Goal: Task Accomplishment & Management: Complete application form

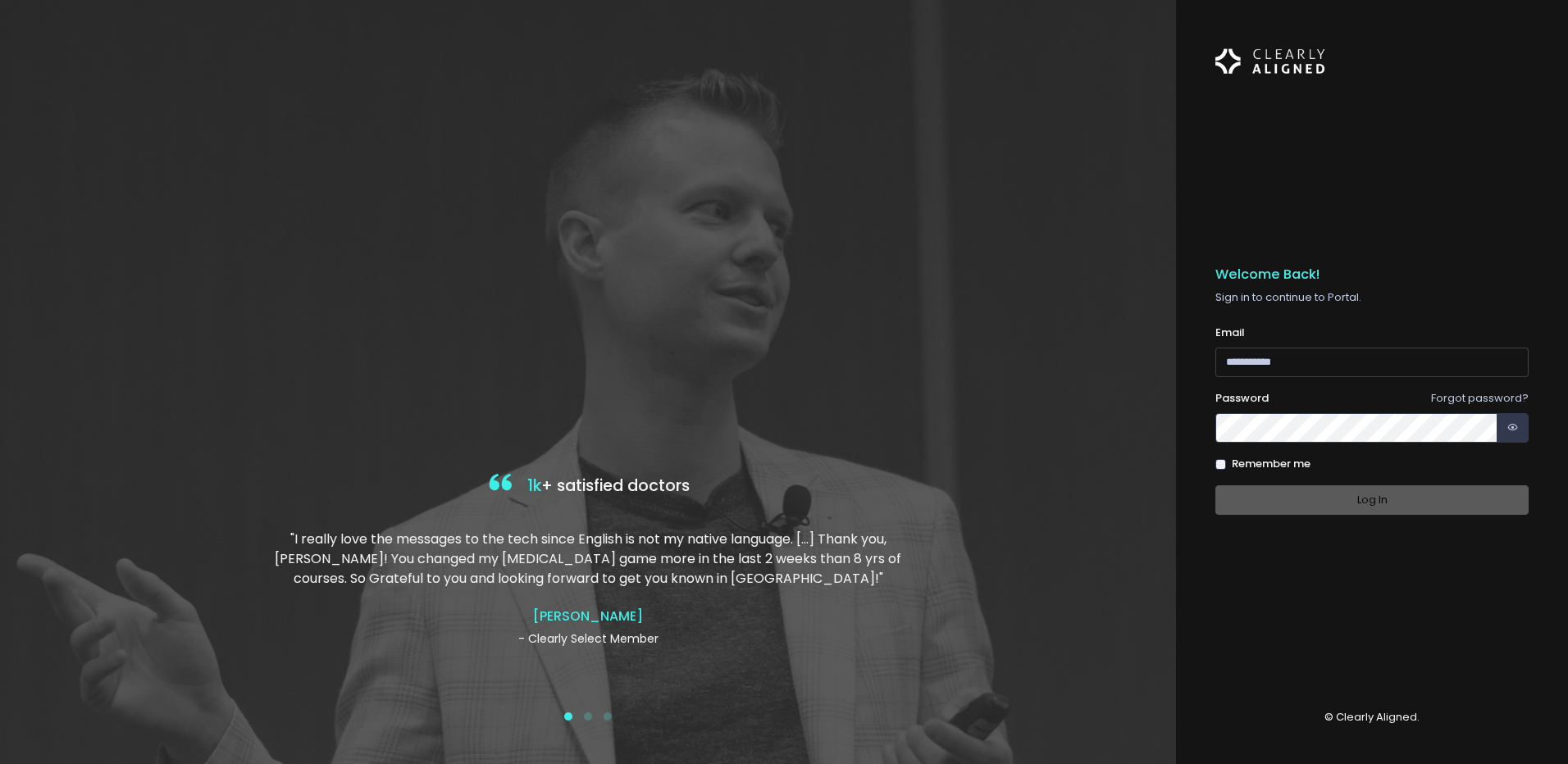
type input "**********"
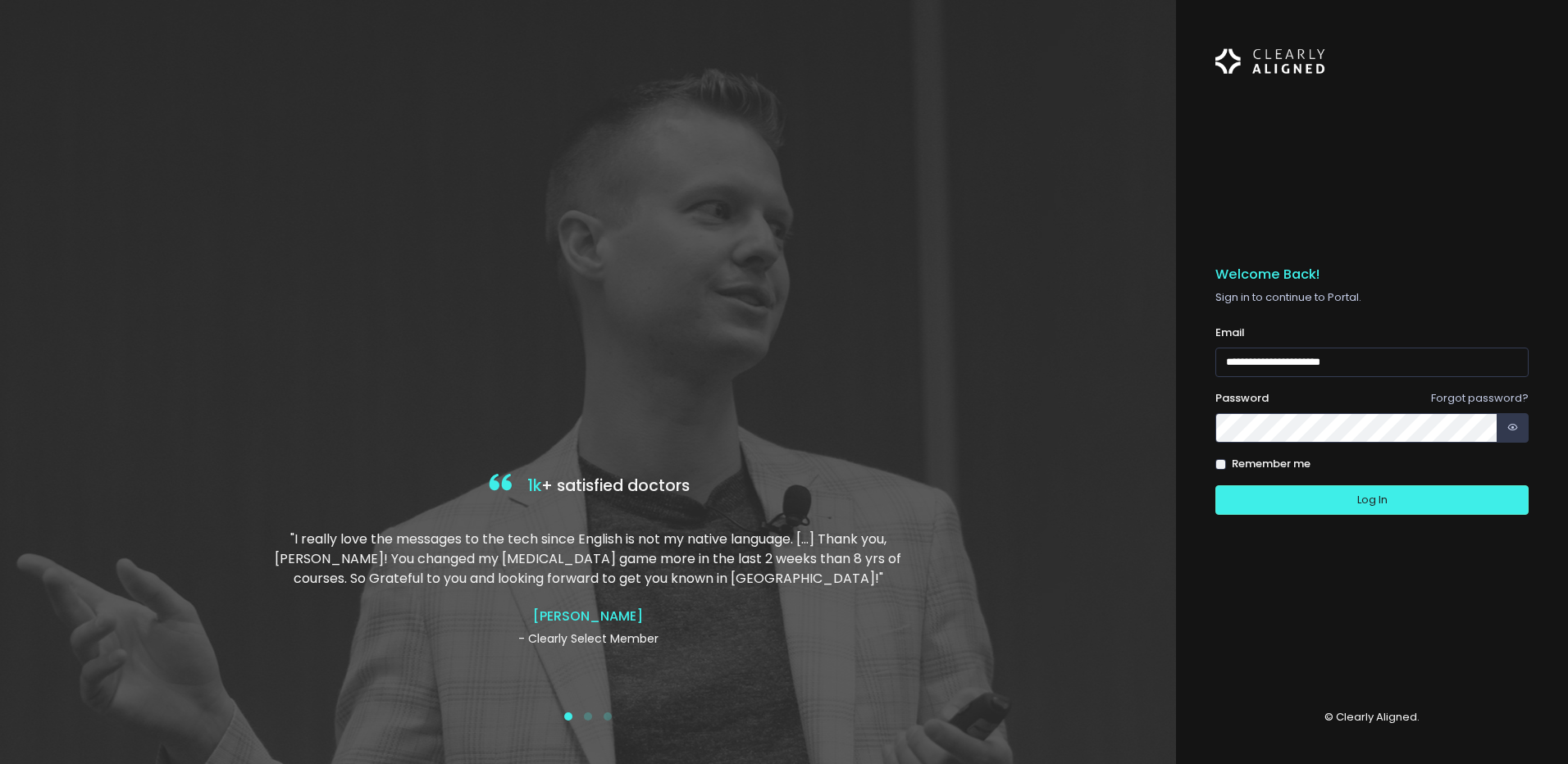
click at [1334, 496] on div "Log In" at bounding box center [1372, 500] width 313 height 30
click at [1275, 504] on button "Log In" at bounding box center [1372, 500] width 313 height 30
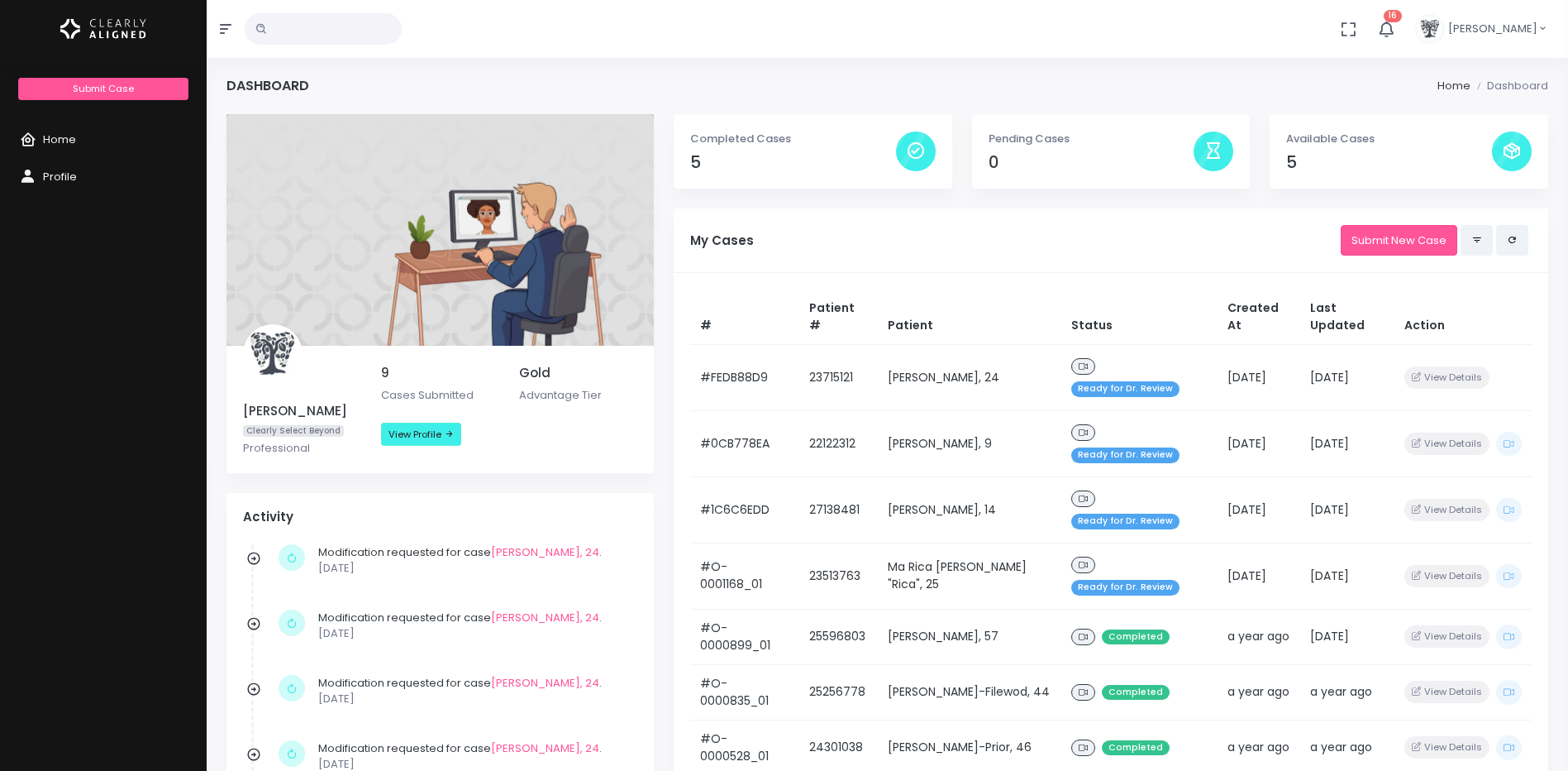
click at [1377, 30] on icon "button" at bounding box center [1387, 29] width 20 height 20
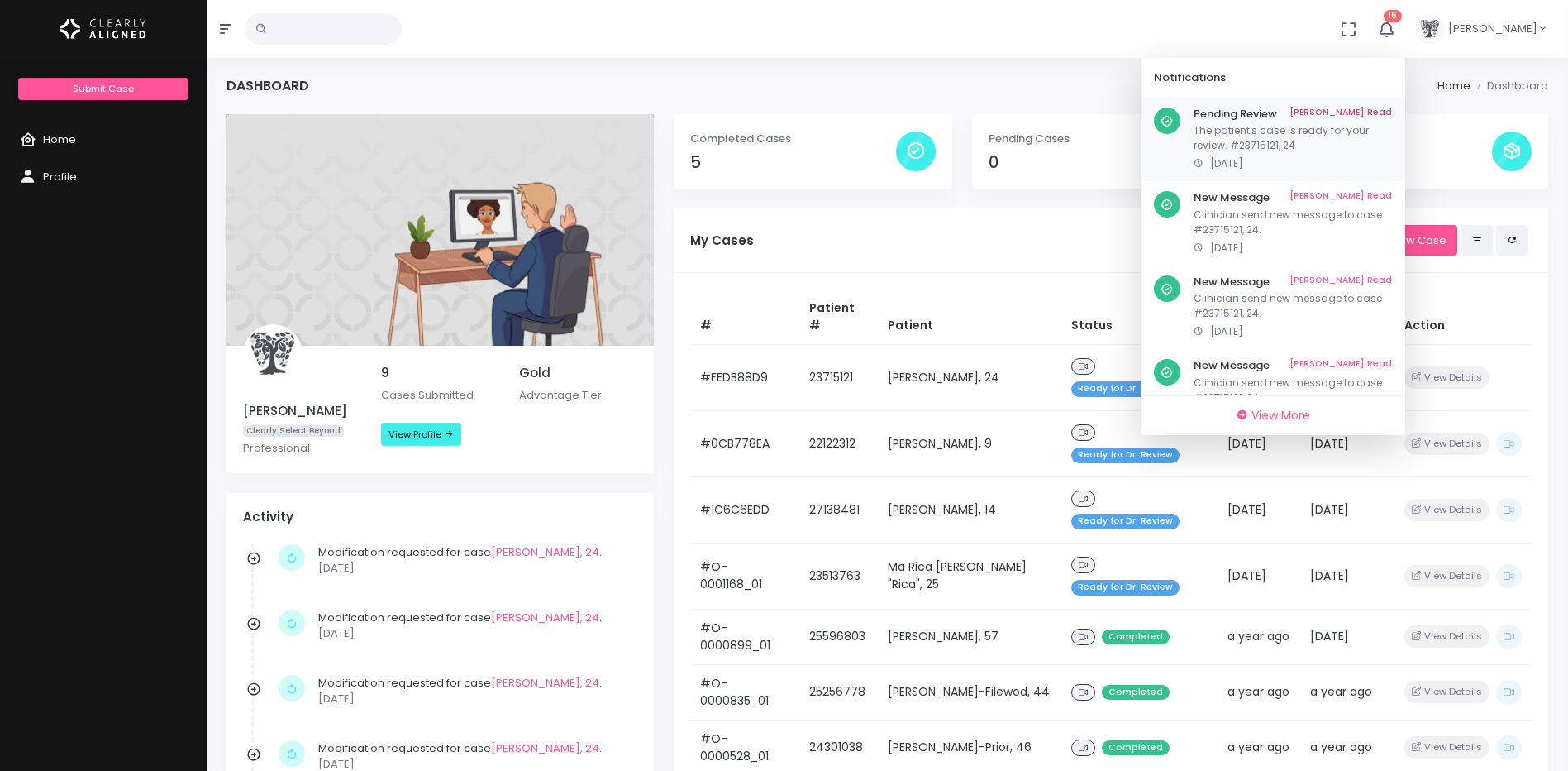
click at [1347, 114] on link "Mark As Read" at bounding box center [1341, 114] width 103 height 13
click at [1363, 200] on link "Mark As Read" at bounding box center [1341, 198] width 103 height 13
click at [1360, 281] on div "New Message Mark As Read Clinician send new message to case #23715121, 24. 2 mo…" at bounding box center [1273, 475] width 265 height 756
click at [1351, 363] on link "Mark As Read" at bounding box center [1341, 366] width 103 height 13
click at [1339, 283] on link "Mark As Read" at bounding box center [1341, 282] width 103 height 13
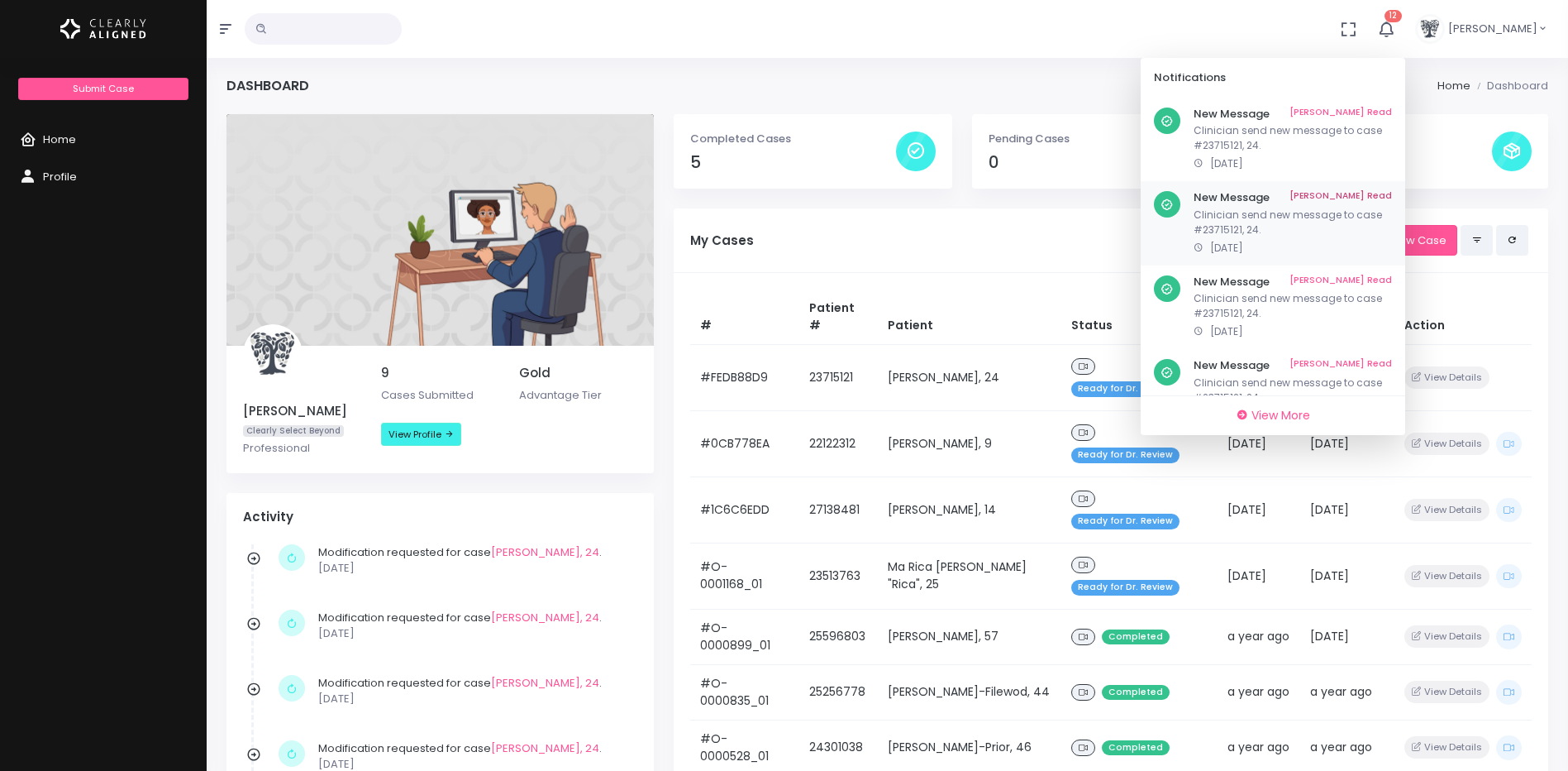
click at [1331, 194] on link "Mark As Read" at bounding box center [1341, 198] width 103 height 13
click at [1335, 117] on link "Mark As Read" at bounding box center [1341, 114] width 103 height 13
click at [1350, 111] on link "Mark As Read" at bounding box center [1341, 114] width 103 height 13
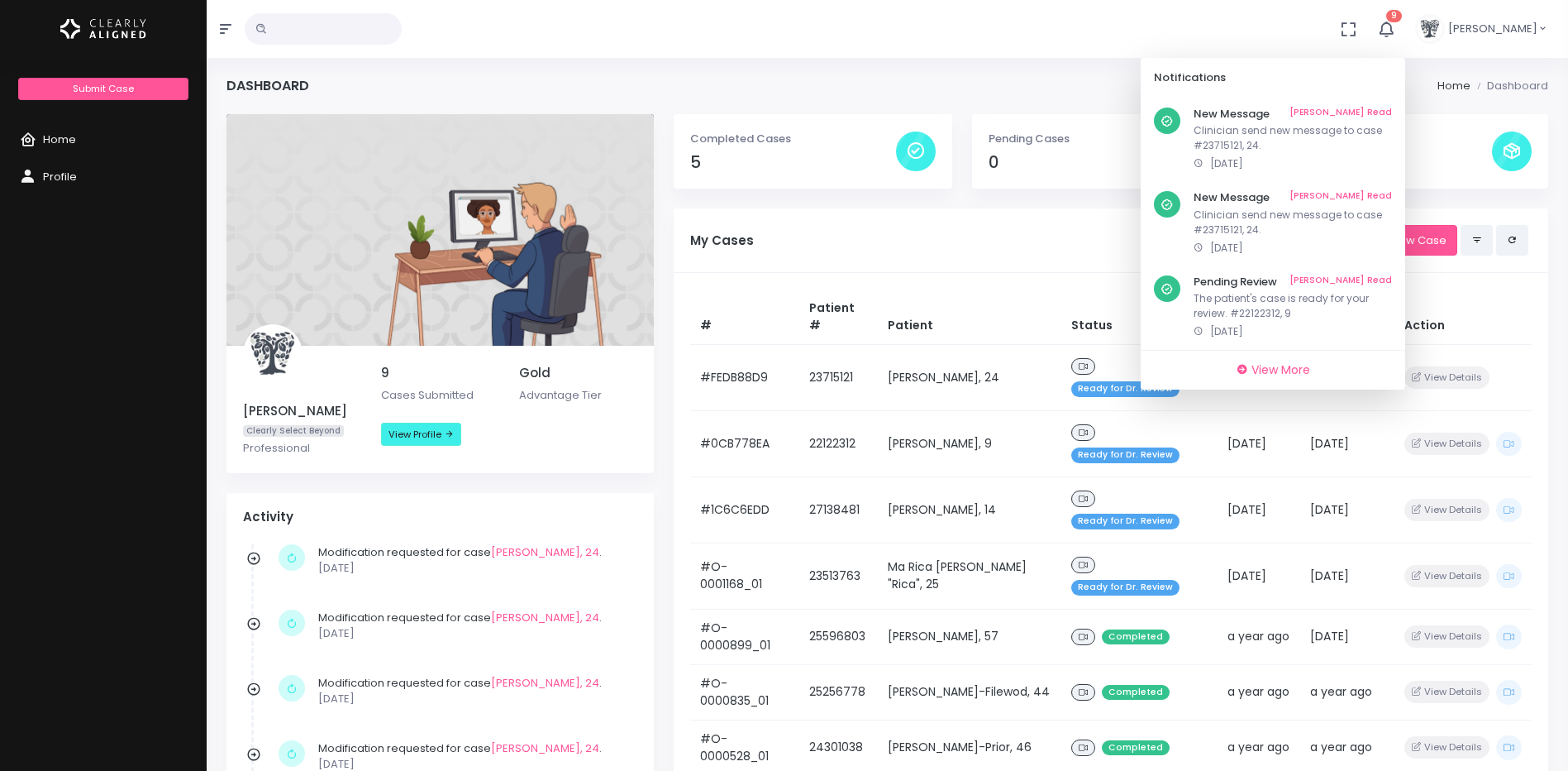
click at [1350, 111] on link "Mark As Read" at bounding box center [1341, 114] width 103 height 13
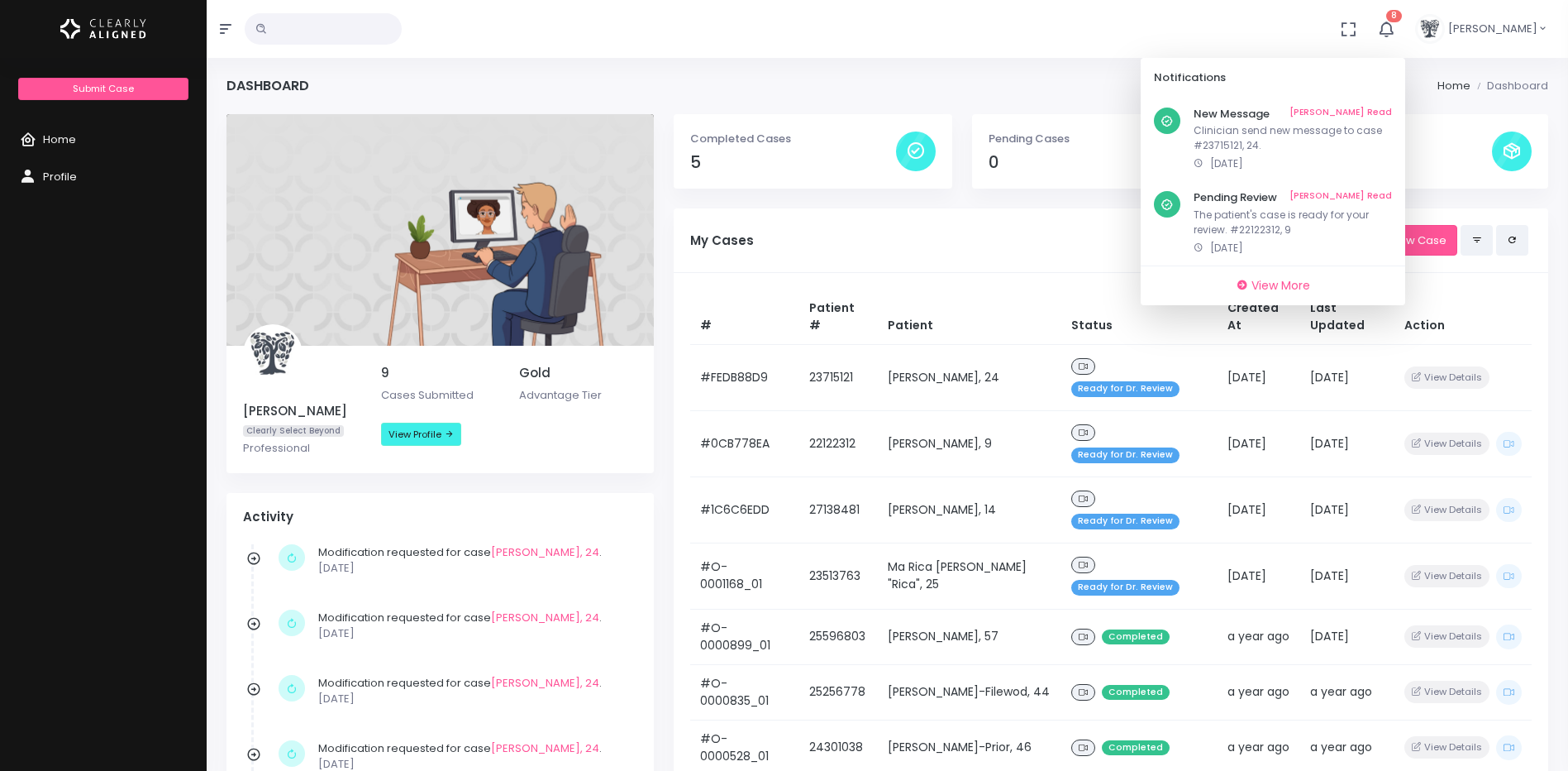
click at [1350, 111] on link "Mark As Read" at bounding box center [1341, 114] width 103 height 13
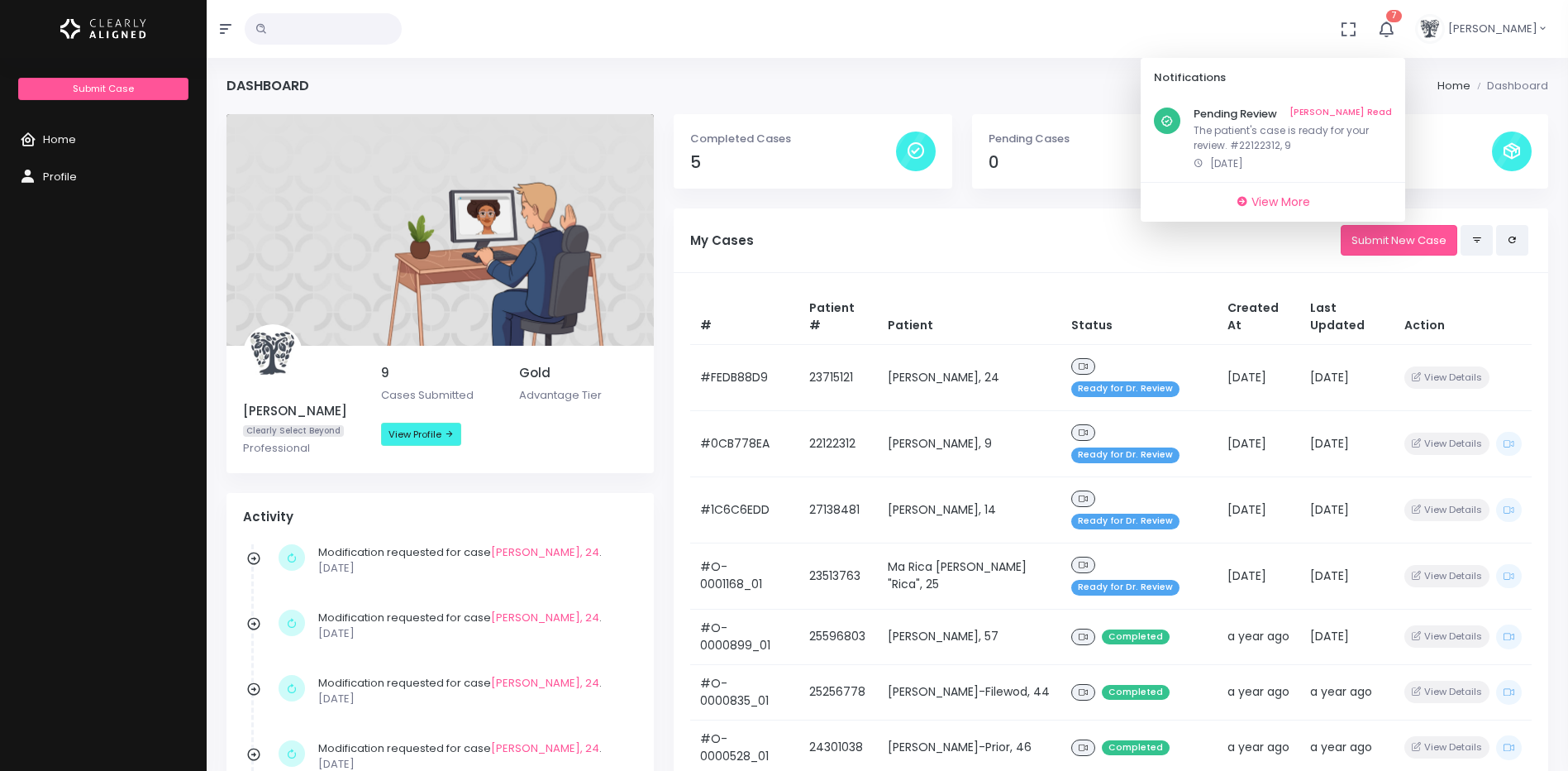
click at [1350, 111] on link "Mark As Read" at bounding box center [1341, 114] width 103 height 13
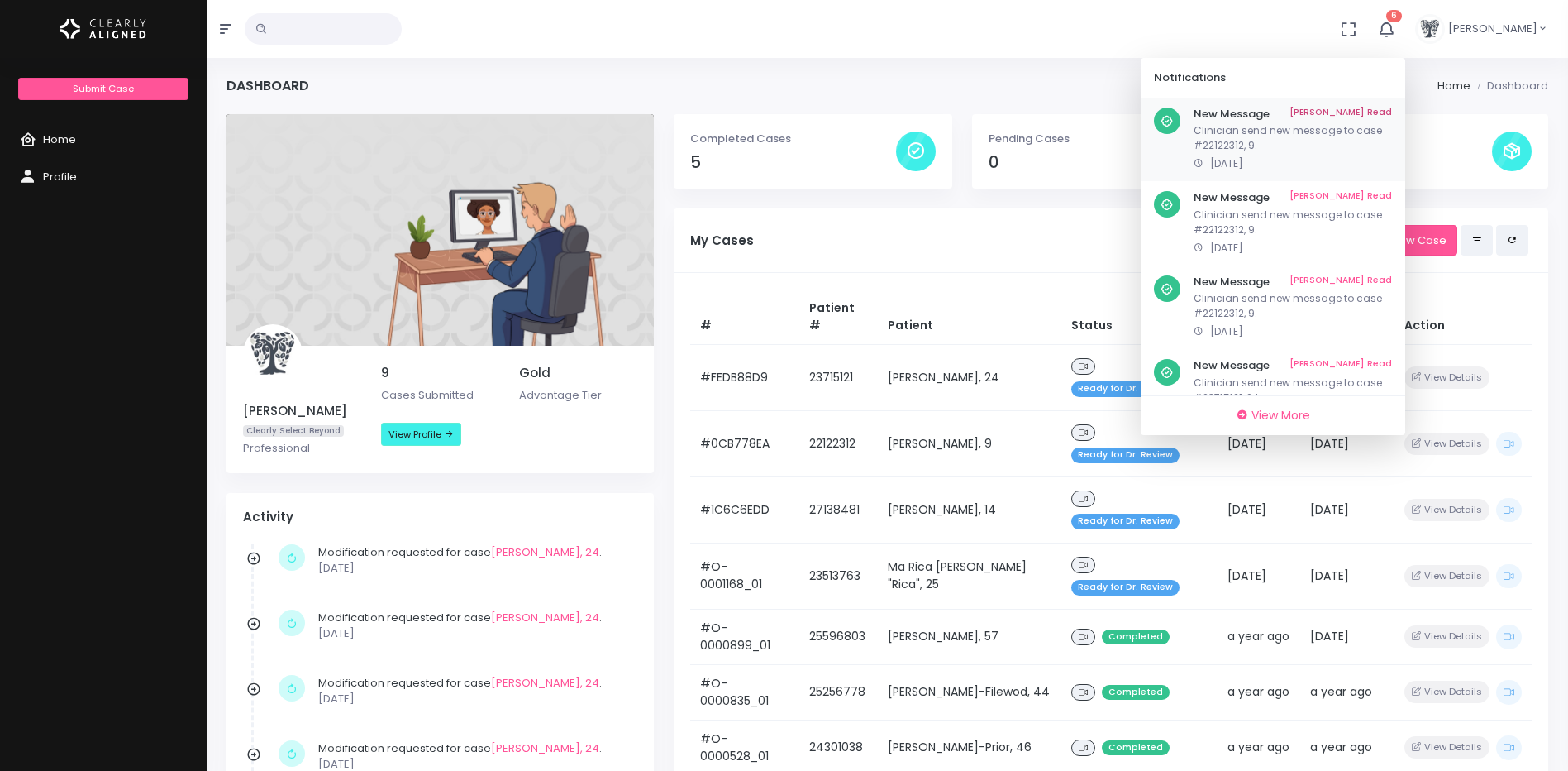
click at [1344, 112] on link "Mark As Read" at bounding box center [1341, 114] width 103 height 13
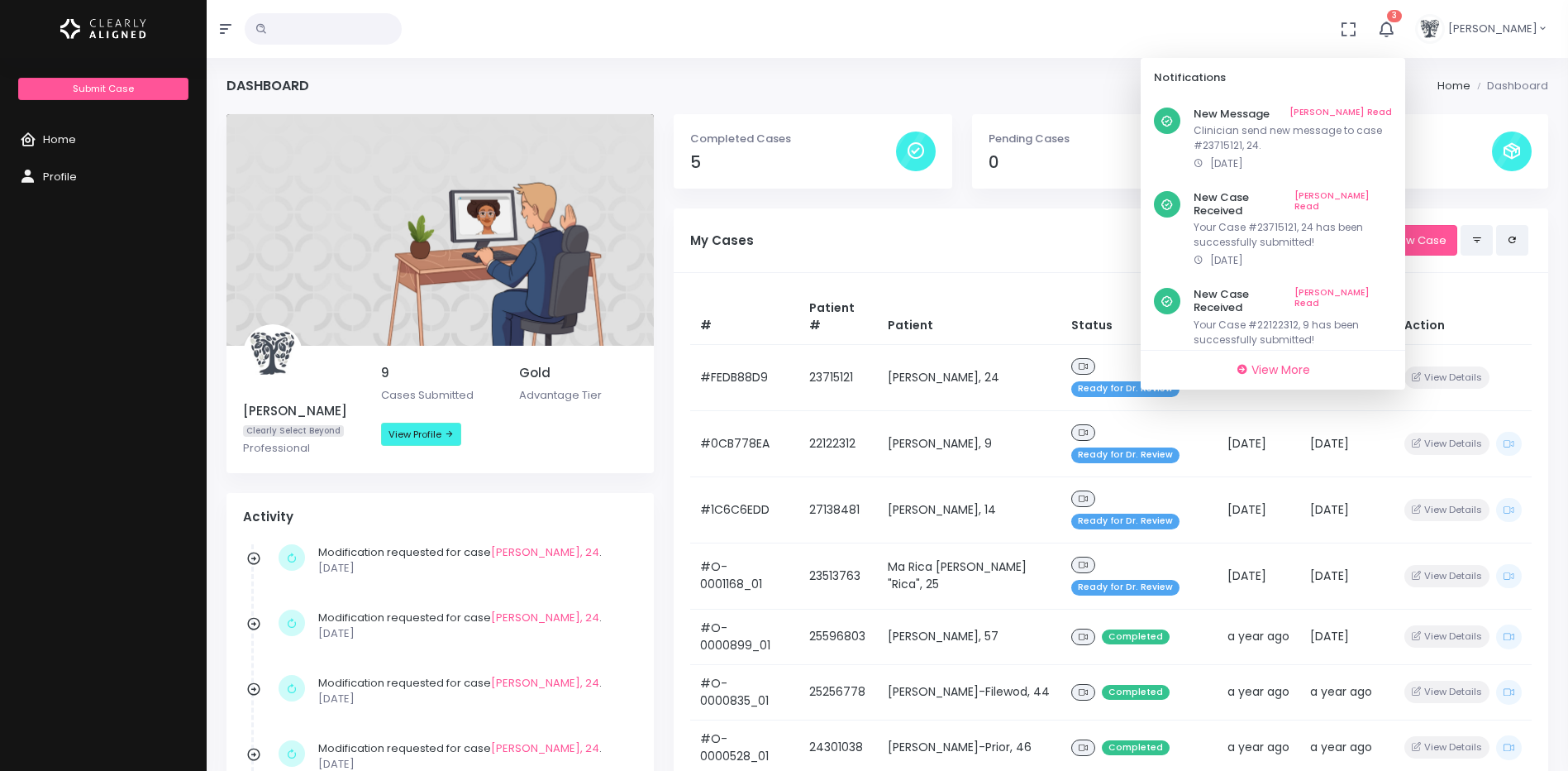
click at [1344, 112] on link "Mark As Read" at bounding box center [1341, 114] width 103 height 13
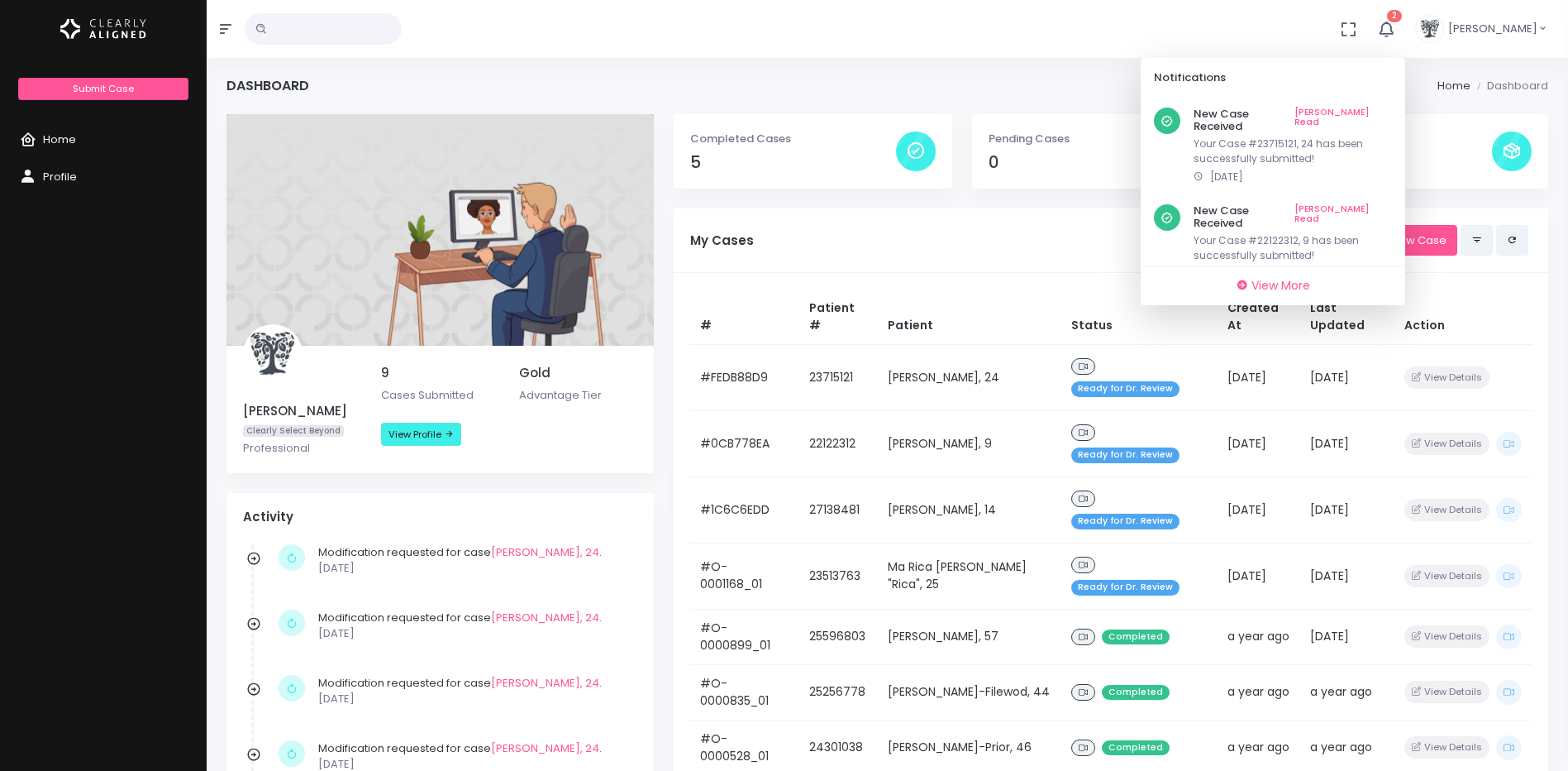
click at [1344, 112] on link "Mark As Read" at bounding box center [1343, 120] width 97 height 26
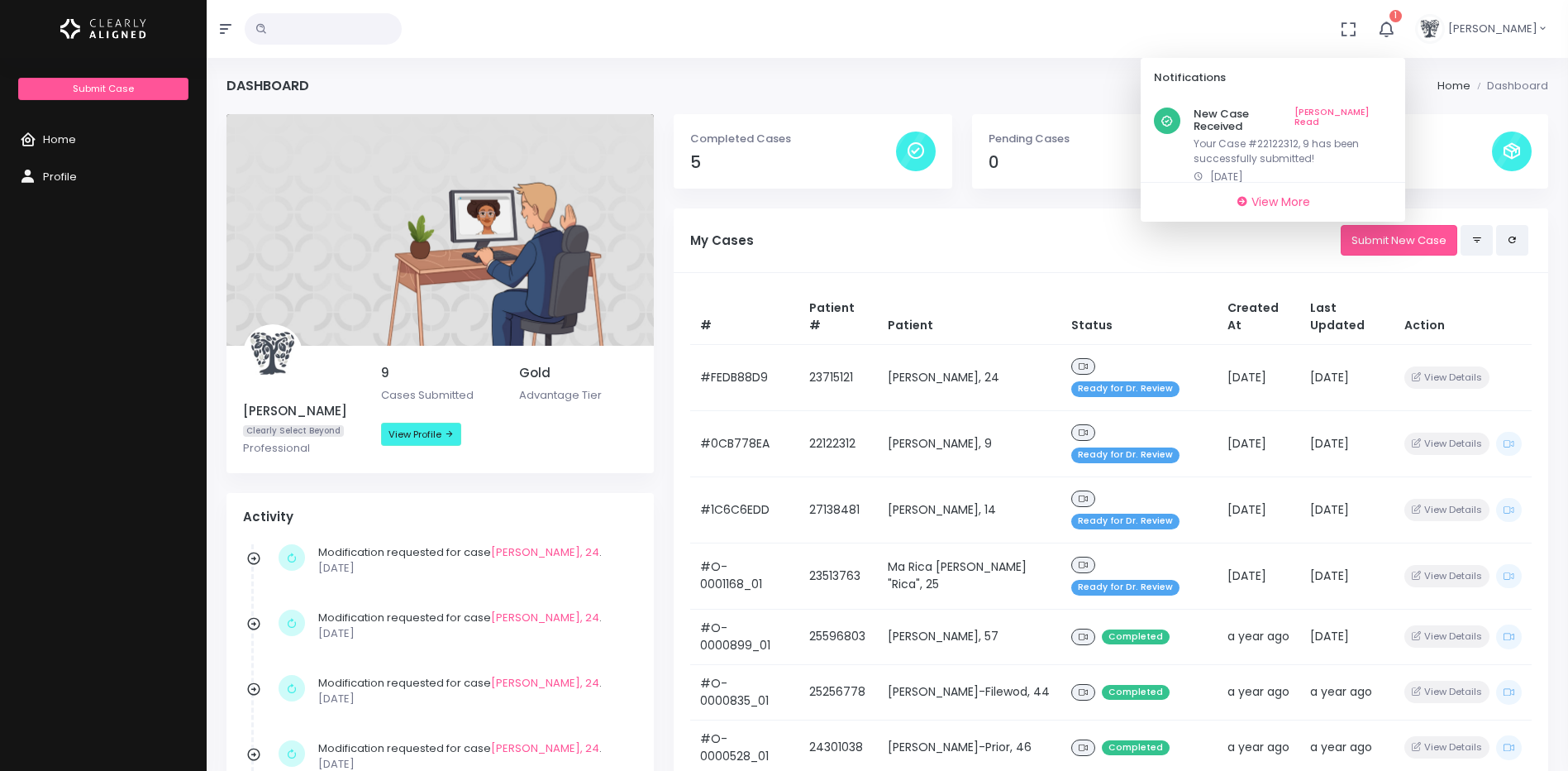
click at [1344, 112] on link "Mark As Read" at bounding box center [1343, 120] width 97 height 26
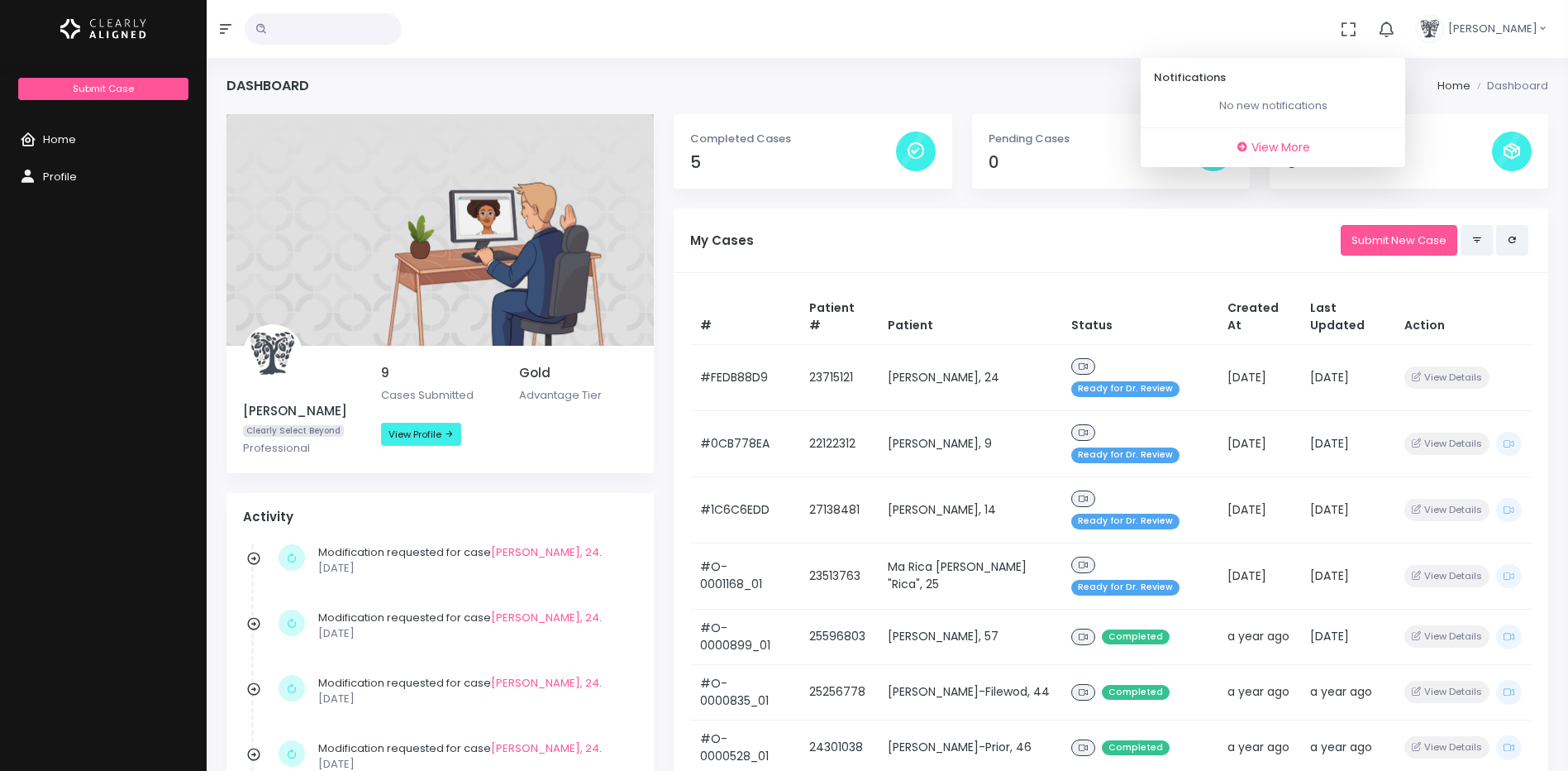
click at [1269, 212] on div "My Cases Submit New Case" at bounding box center [1111, 241] width 874 height 64
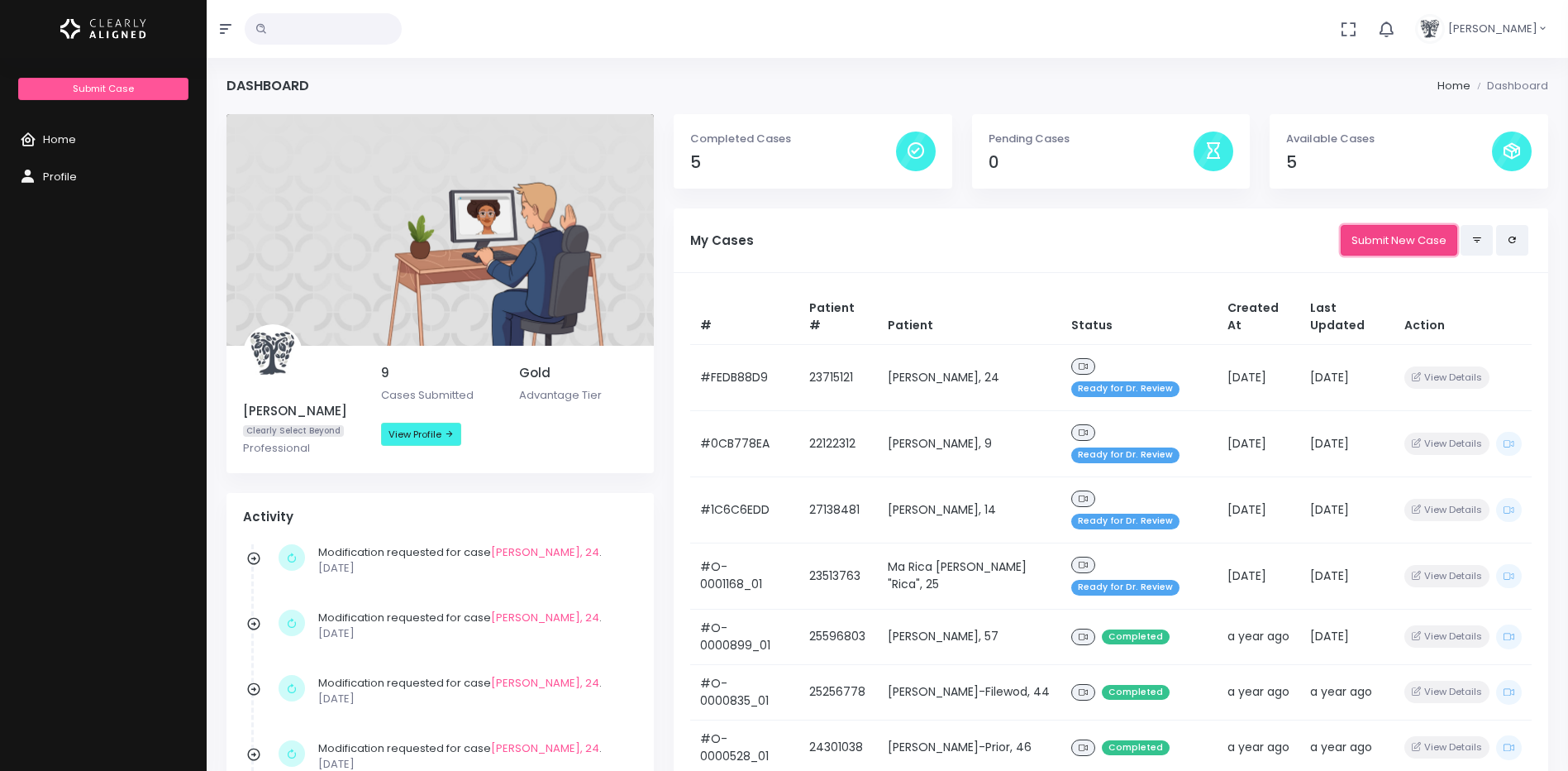
click at [1392, 241] on link "Submit New Case" at bounding box center [1399, 240] width 117 height 30
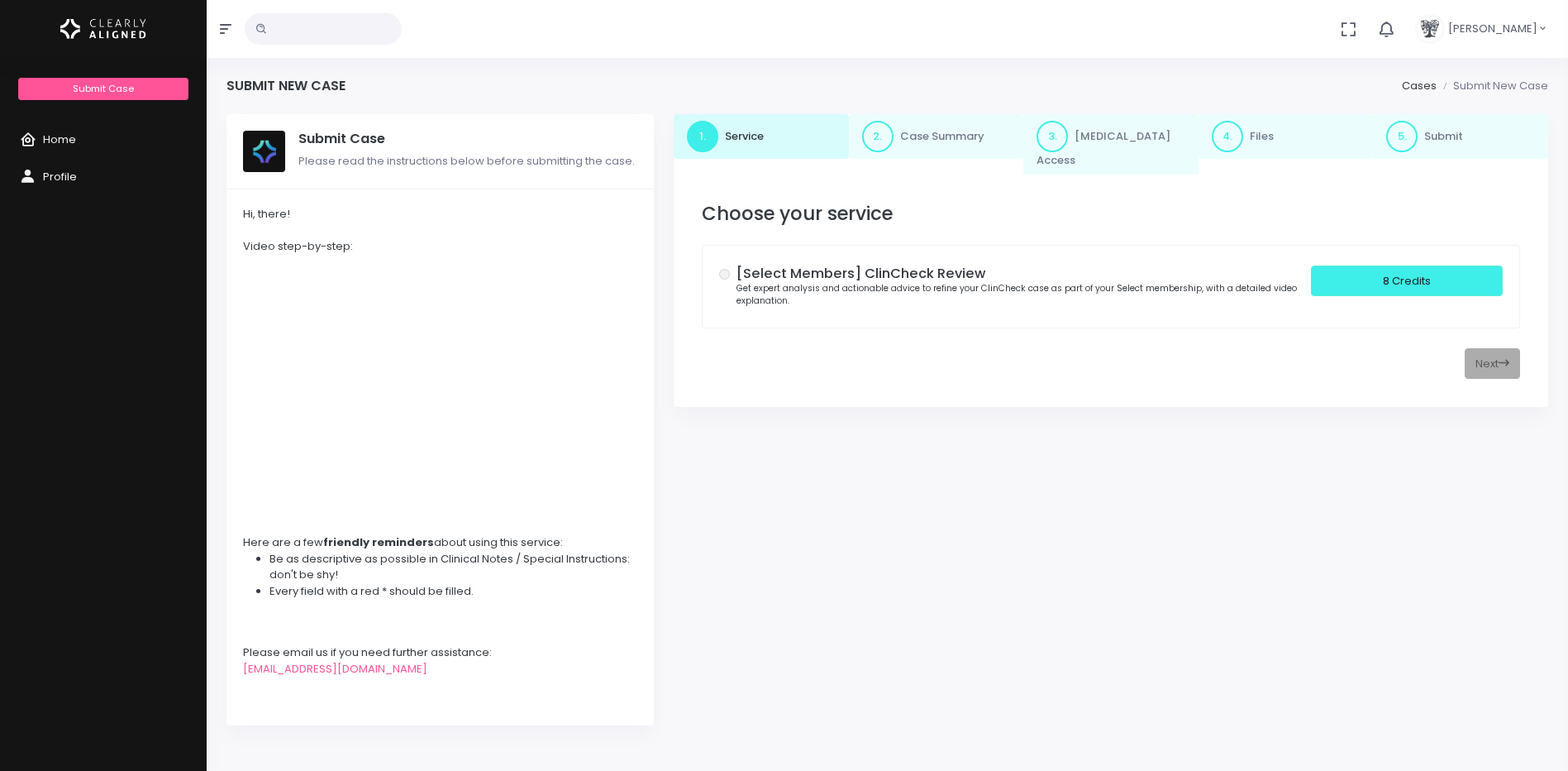
click at [840, 266] on h5 "[Select Members] ClinCheck Review" at bounding box center [1024, 274] width 575 height 17
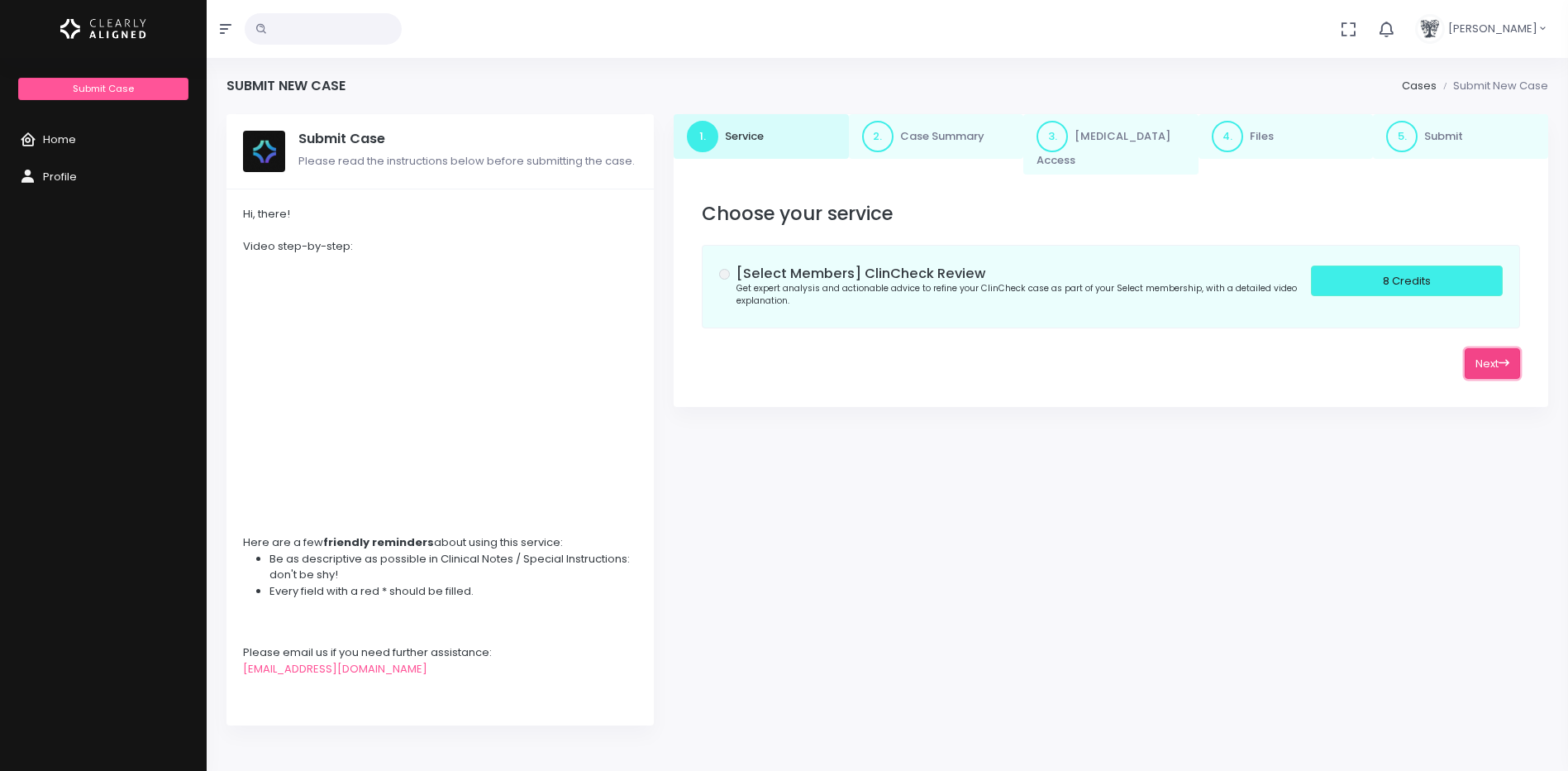
click at [1501, 357] on icon at bounding box center [1505, 363] width 11 height 11
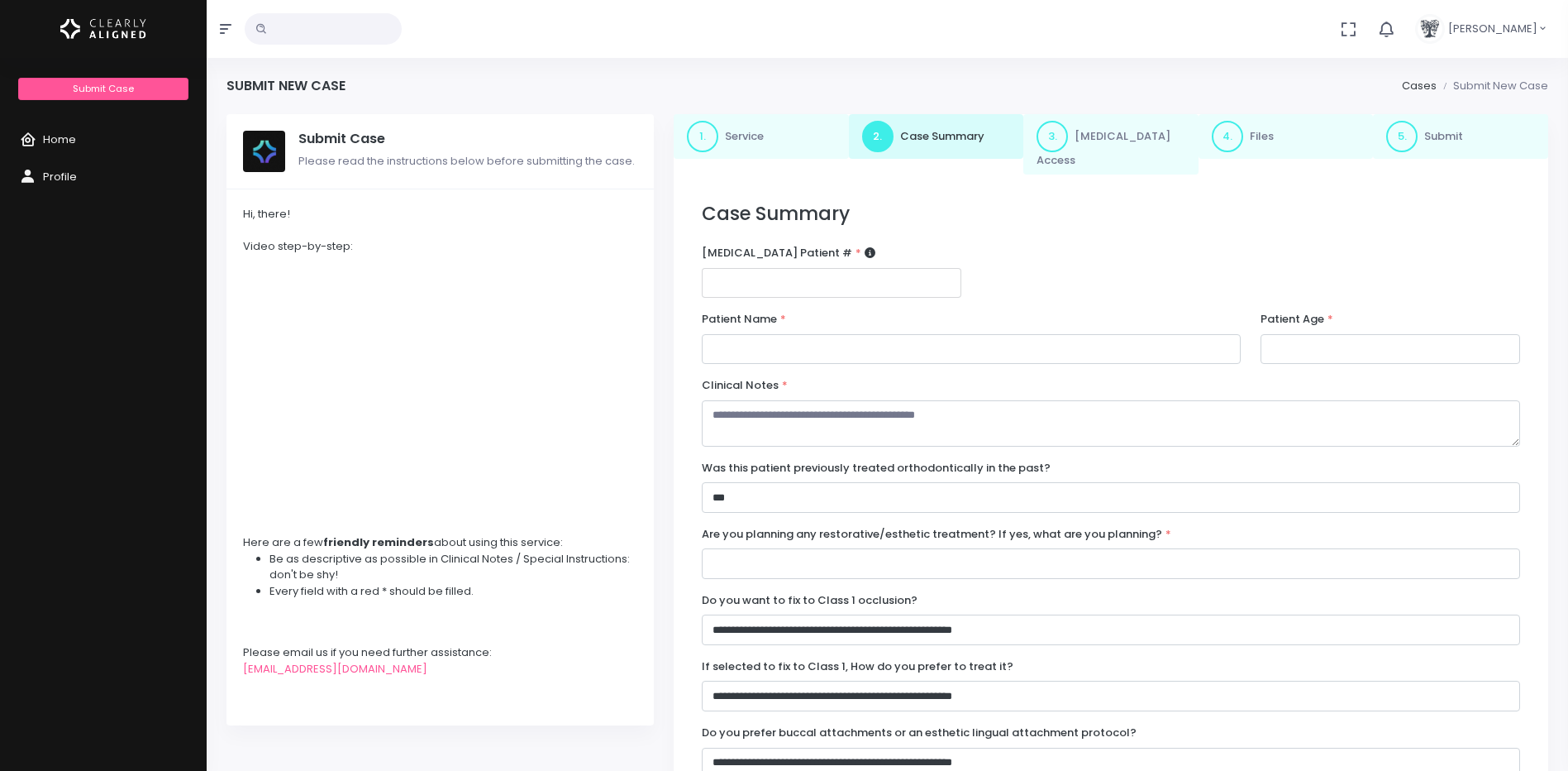
click at [761, 268] on input "number" at bounding box center [831, 283] width 260 height 30
paste input "********"
type input "********"
click at [795, 340] on input "text" at bounding box center [971, 349] width 539 height 30
paste input "**********"
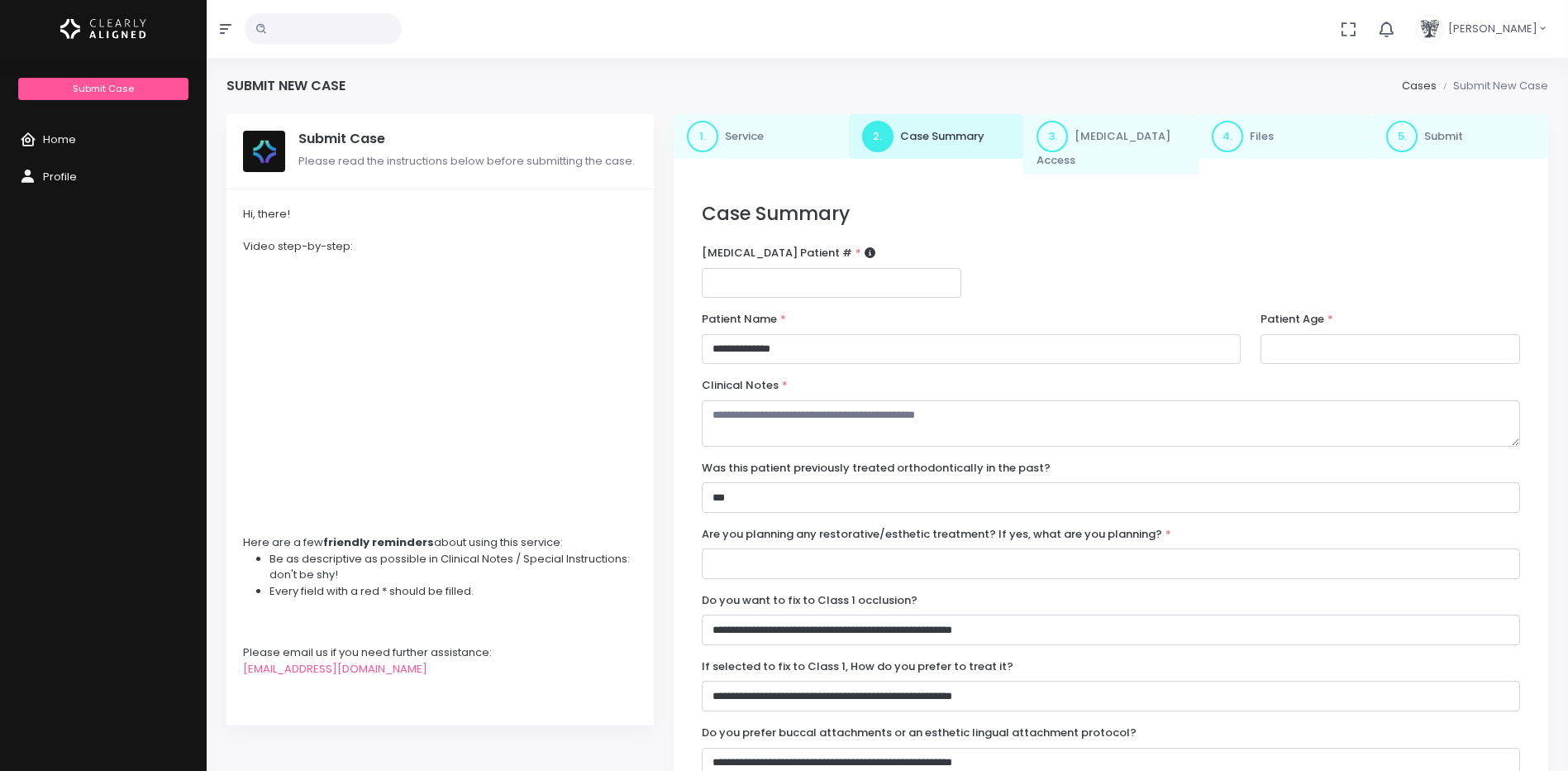
type input "**********"
click at [1403, 334] on input "number" at bounding box center [1391, 349] width 260 height 30
paste input "**"
type input "**"
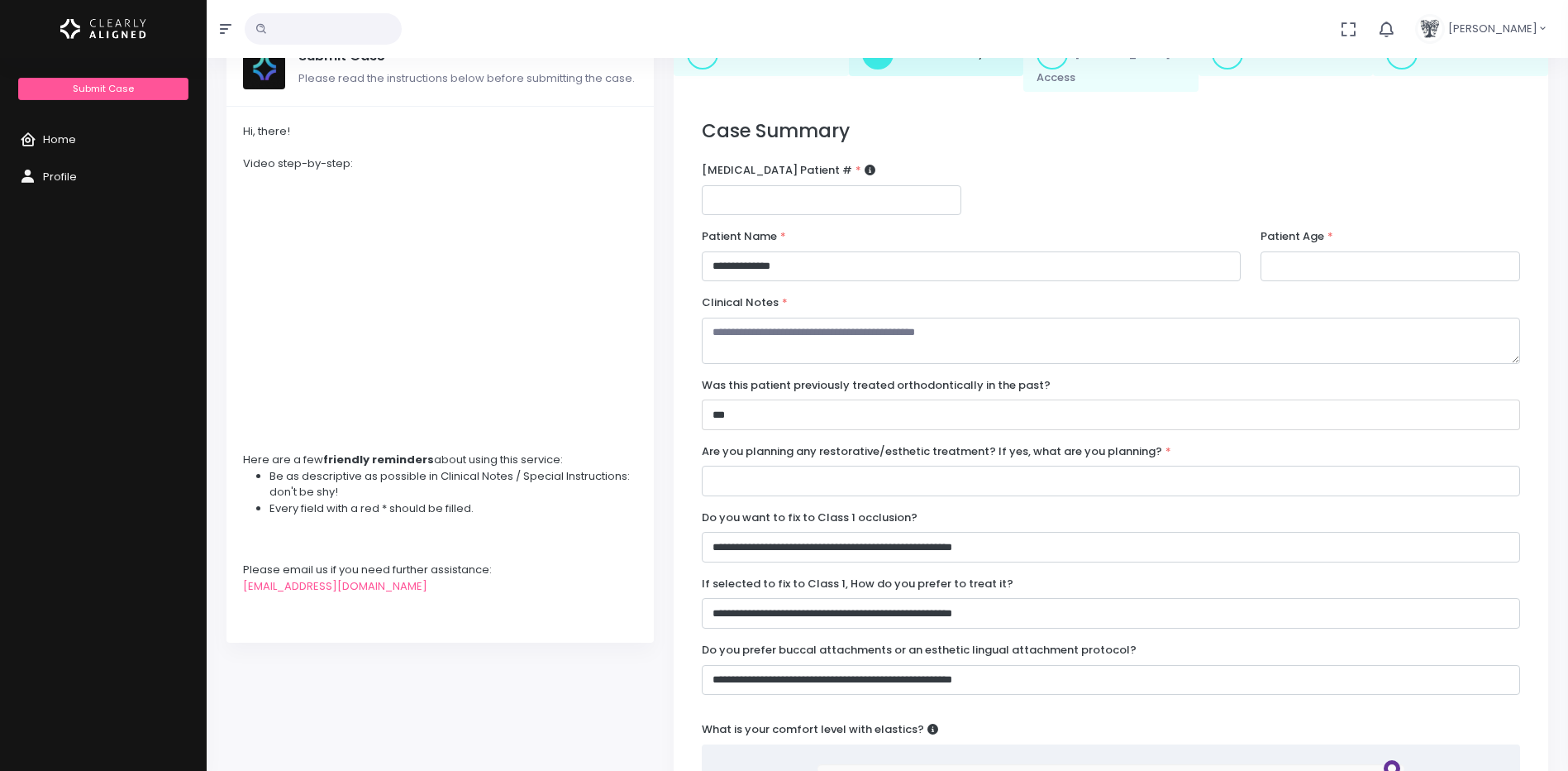
click at [776, 400] on select "**********" at bounding box center [1111, 414] width 818 height 30
click at [574, 697] on div "Submit Case Please read the instructions below before submitting the case. Hi, …" at bounding box center [440, 648] width 447 height 1234
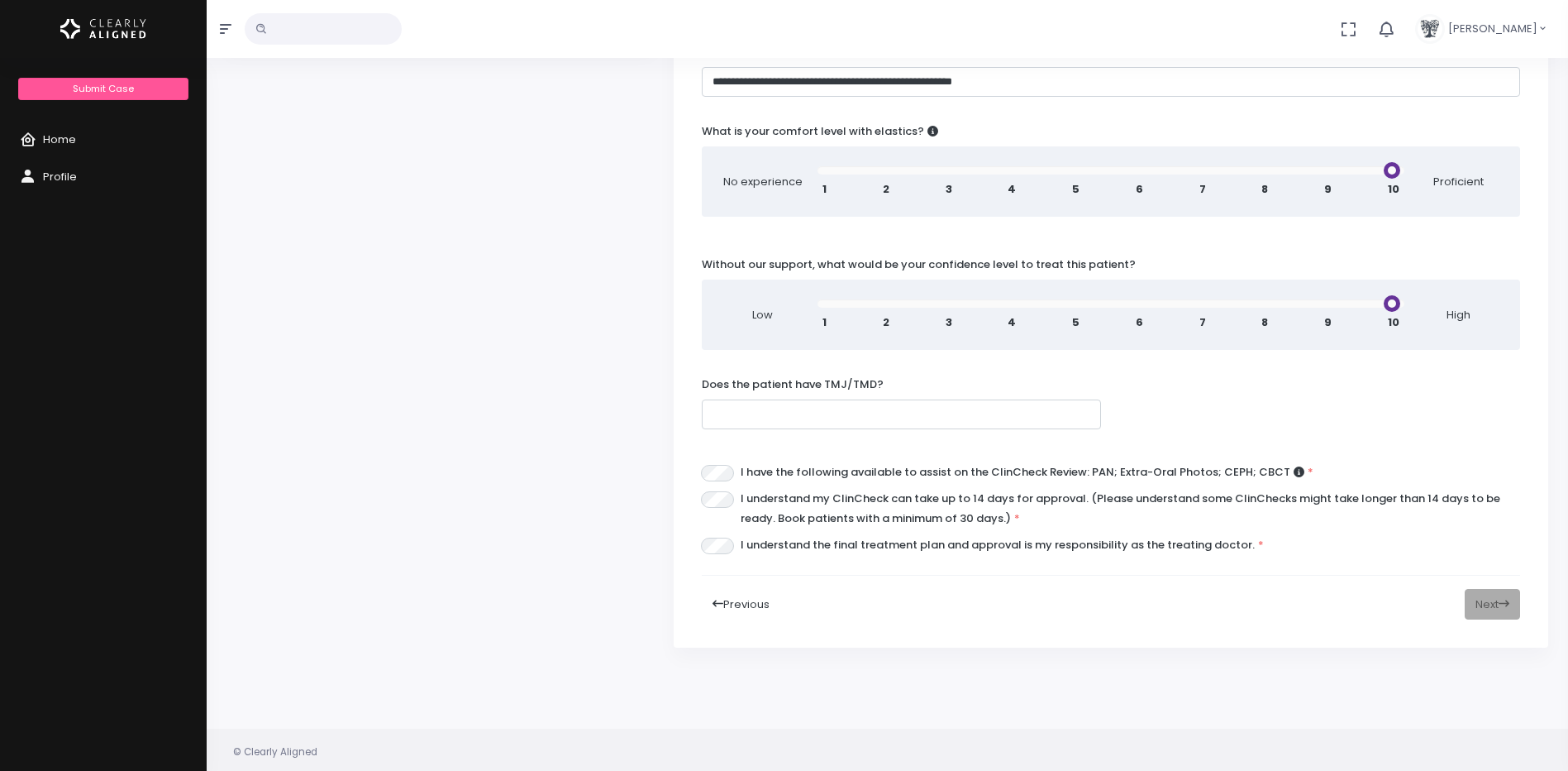
scroll to position [743, 0]
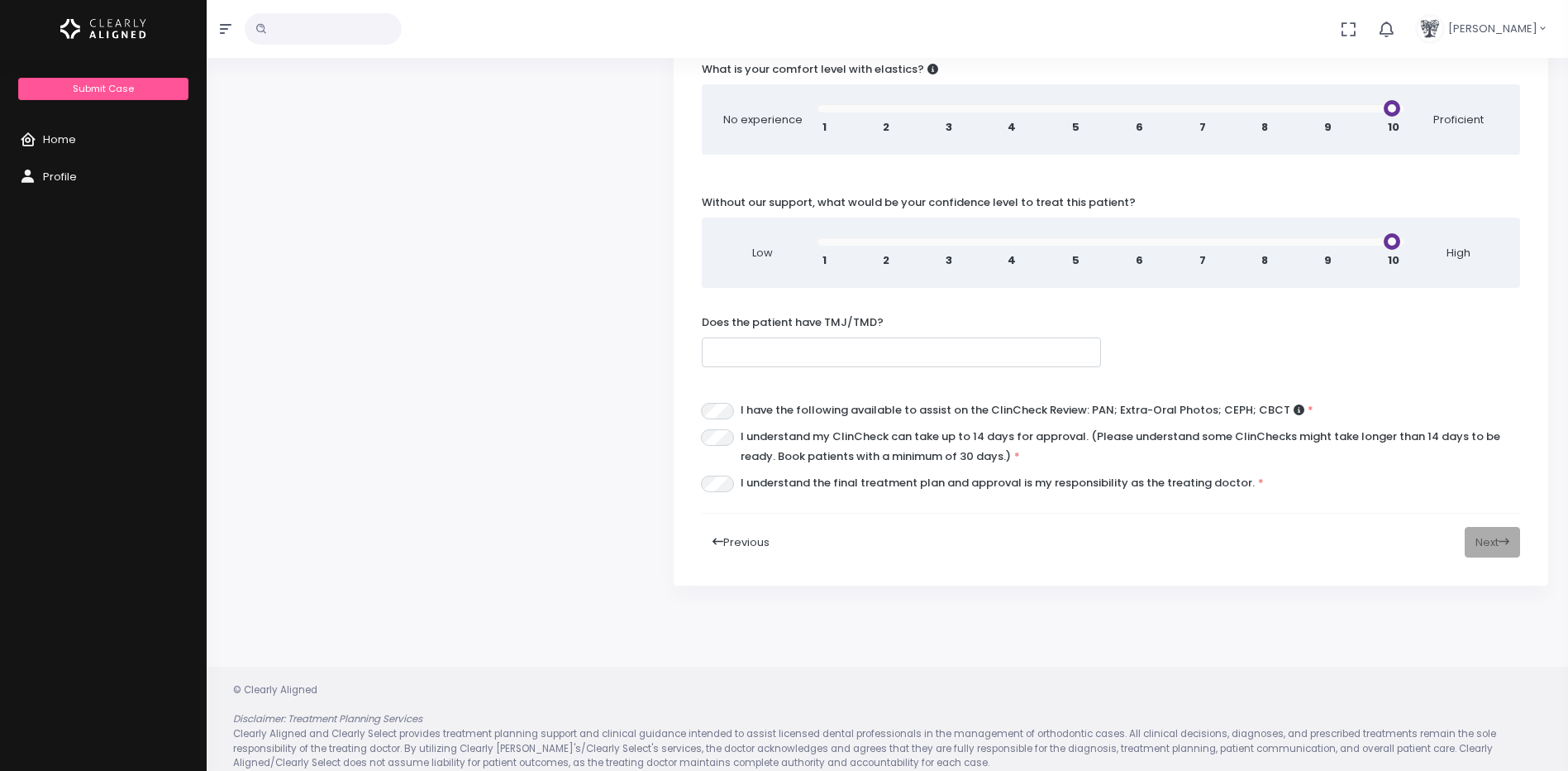
click at [716, 477] on div "I understand the final treatment plan and approval is my responsibility as the …" at bounding box center [1111, 486] width 818 height 27
click at [1506, 527] on div "Previous Next" at bounding box center [1111, 541] width 818 height 30
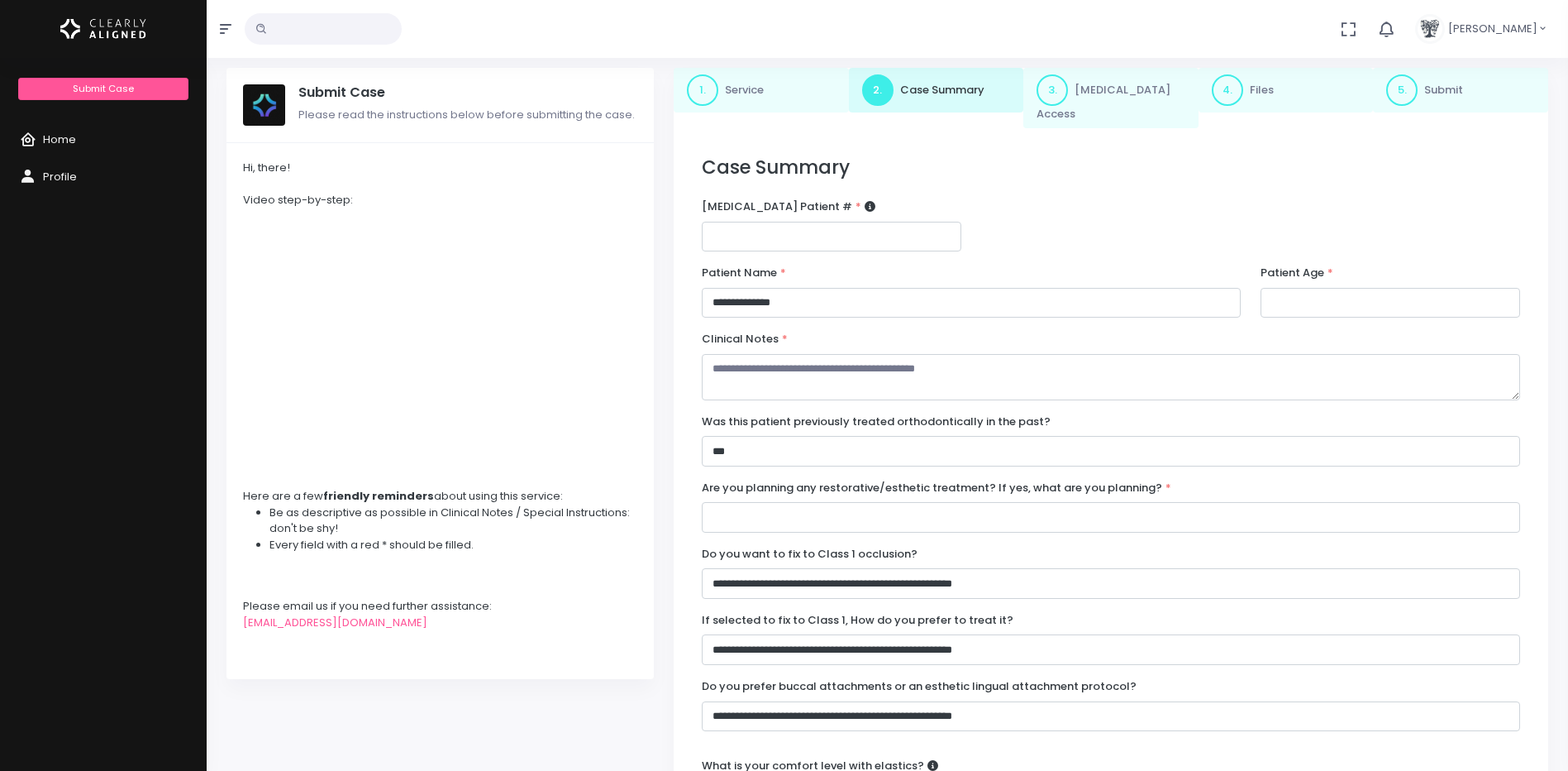
scroll to position [83, 0]
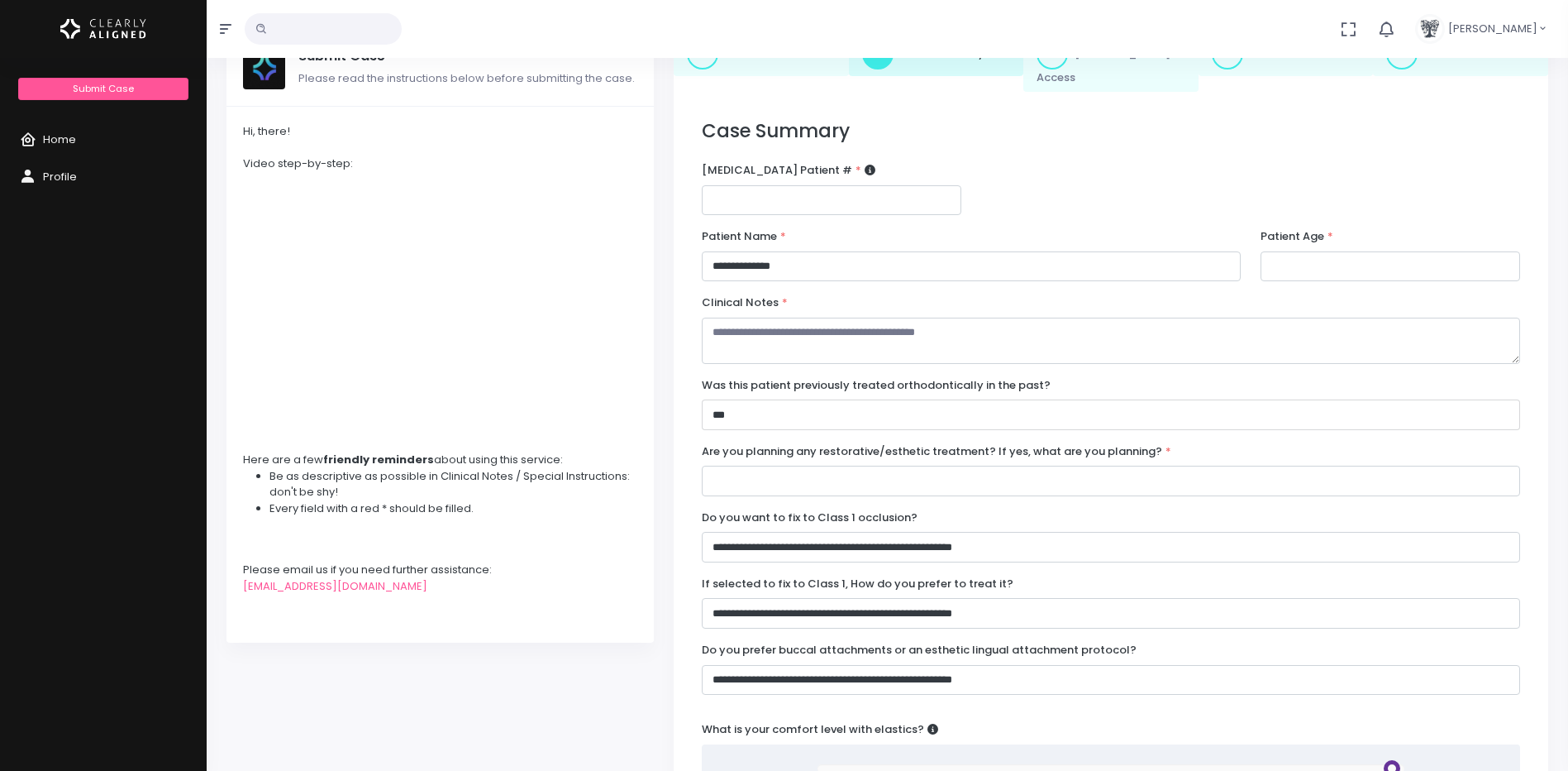
click at [707, 400] on select "**********" at bounding box center [1111, 414] width 818 height 30
select select "**********"
click at [702, 400] on select "**********" at bounding box center [1111, 414] width 818 height 30
click at [862, 466] on input "text" at bounding box center [1111, 481] width 818 height 30
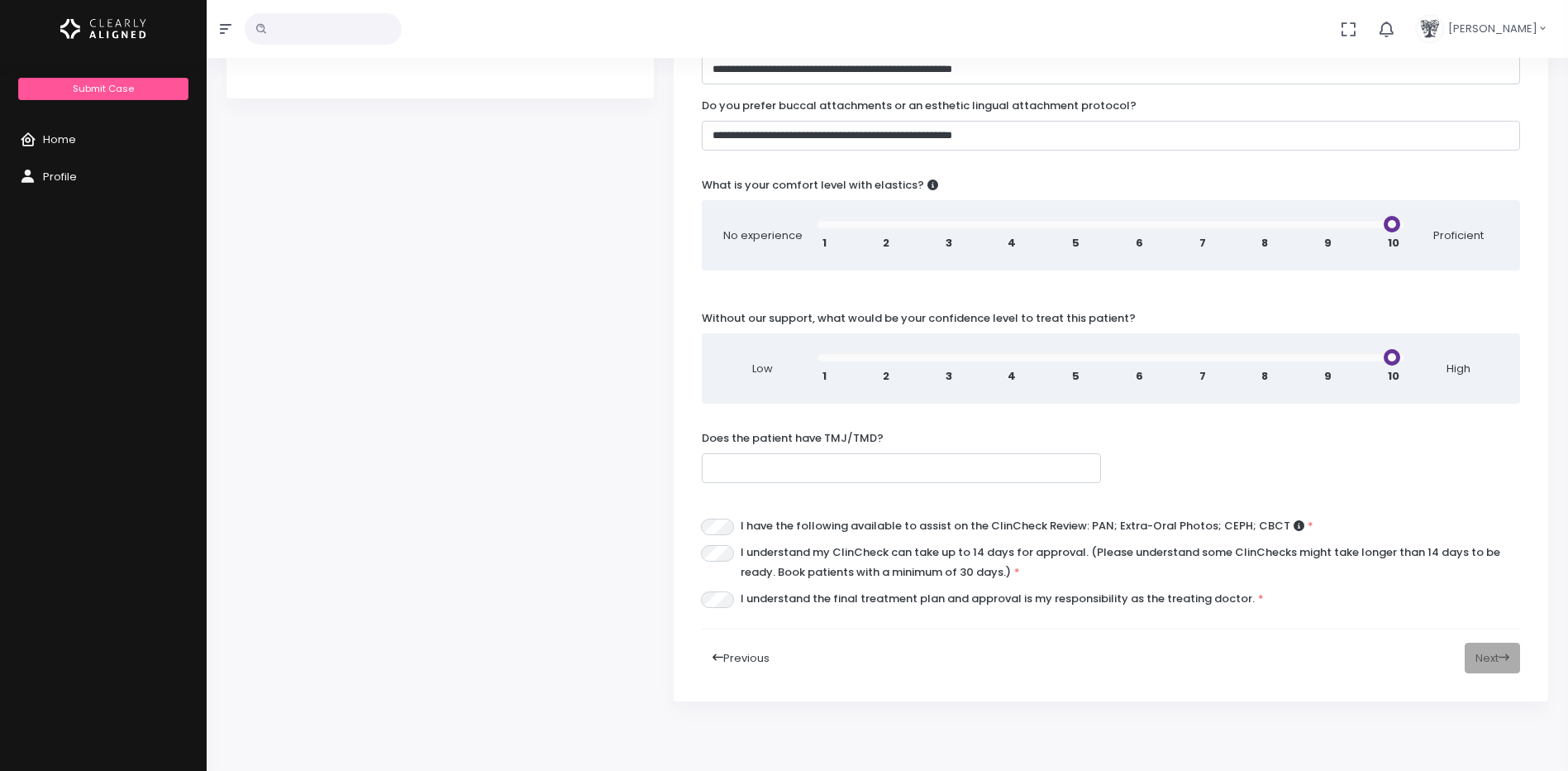
scroll to position [662, 0]
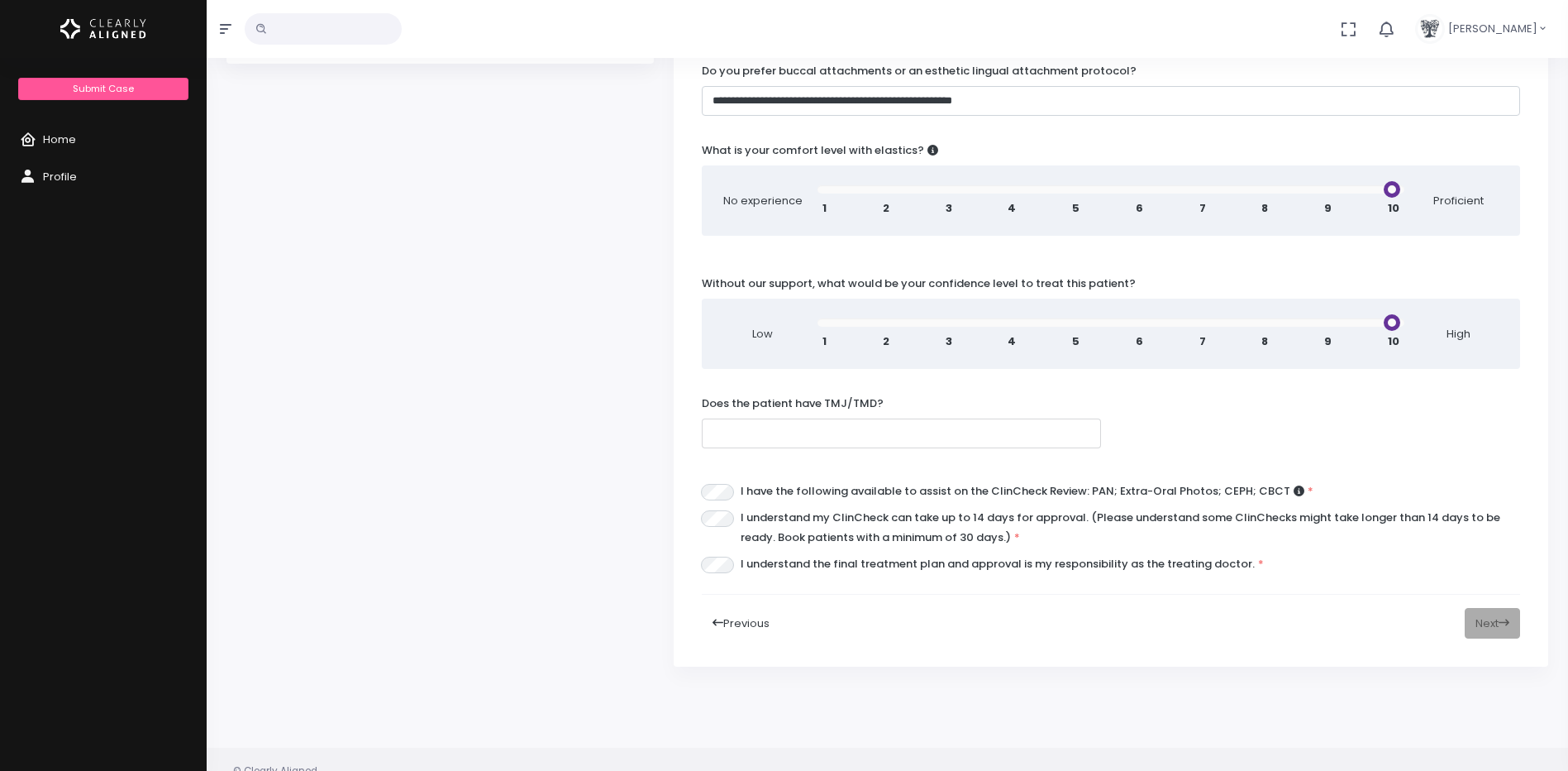
click at [785, 421] on input "text" at bounding box center [901, 433] width 400 height 30
type input "**"
click at [911, 608] on div "Previous Next" at bounding box center [1111, 623] width 818 height 30
drag, startPoint x: 1518, startPoint y: 609, endPoint x: 1505, endPoint y: 608, distance: 13.0
click at [1505, 608] on div "Previous Next" at bounding box center [1111, 623] width 818 height 30
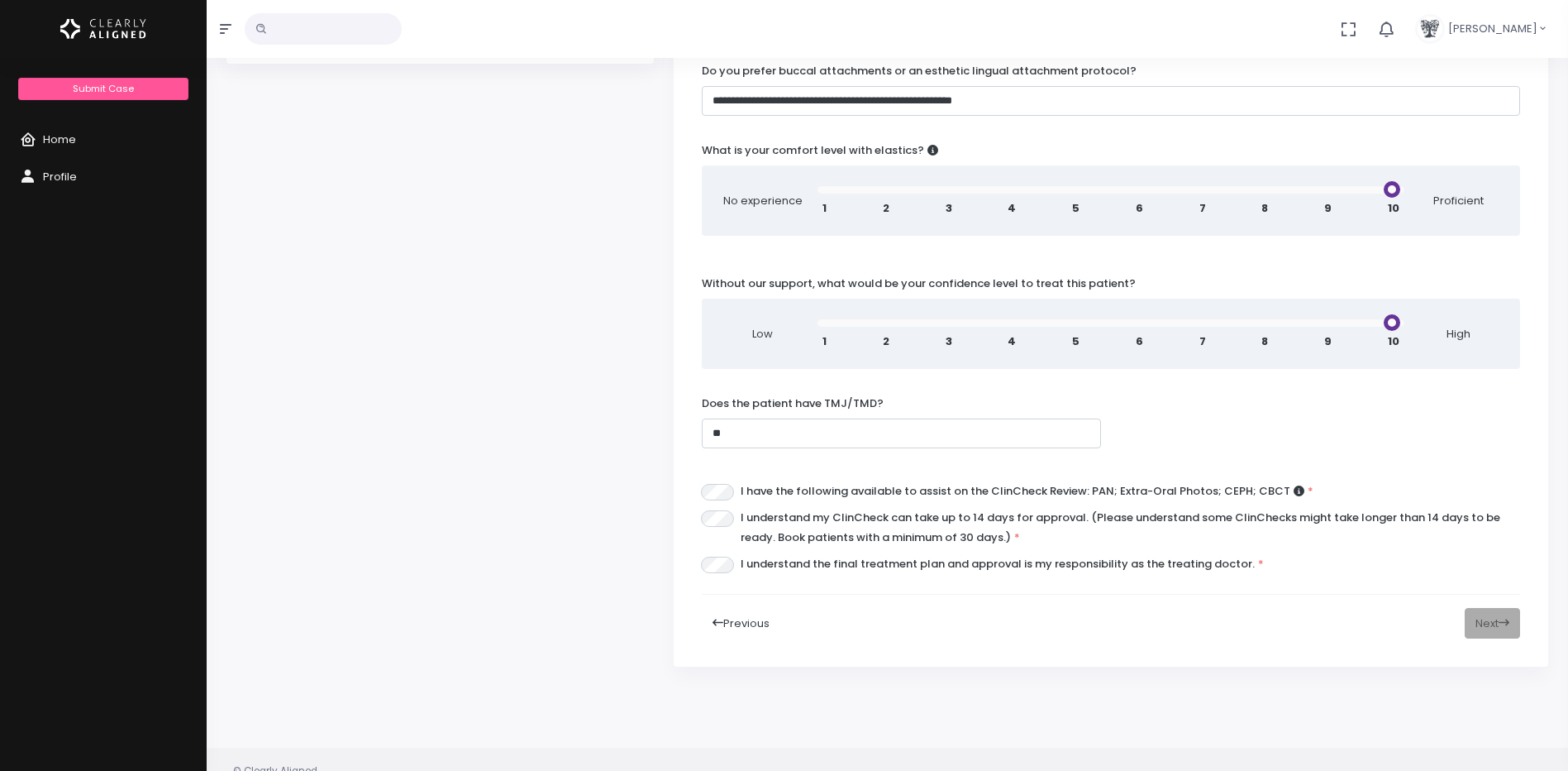
click at [1505, 608] on div "Previous Next" at bounding box center [1111, 623] width 818 height 30
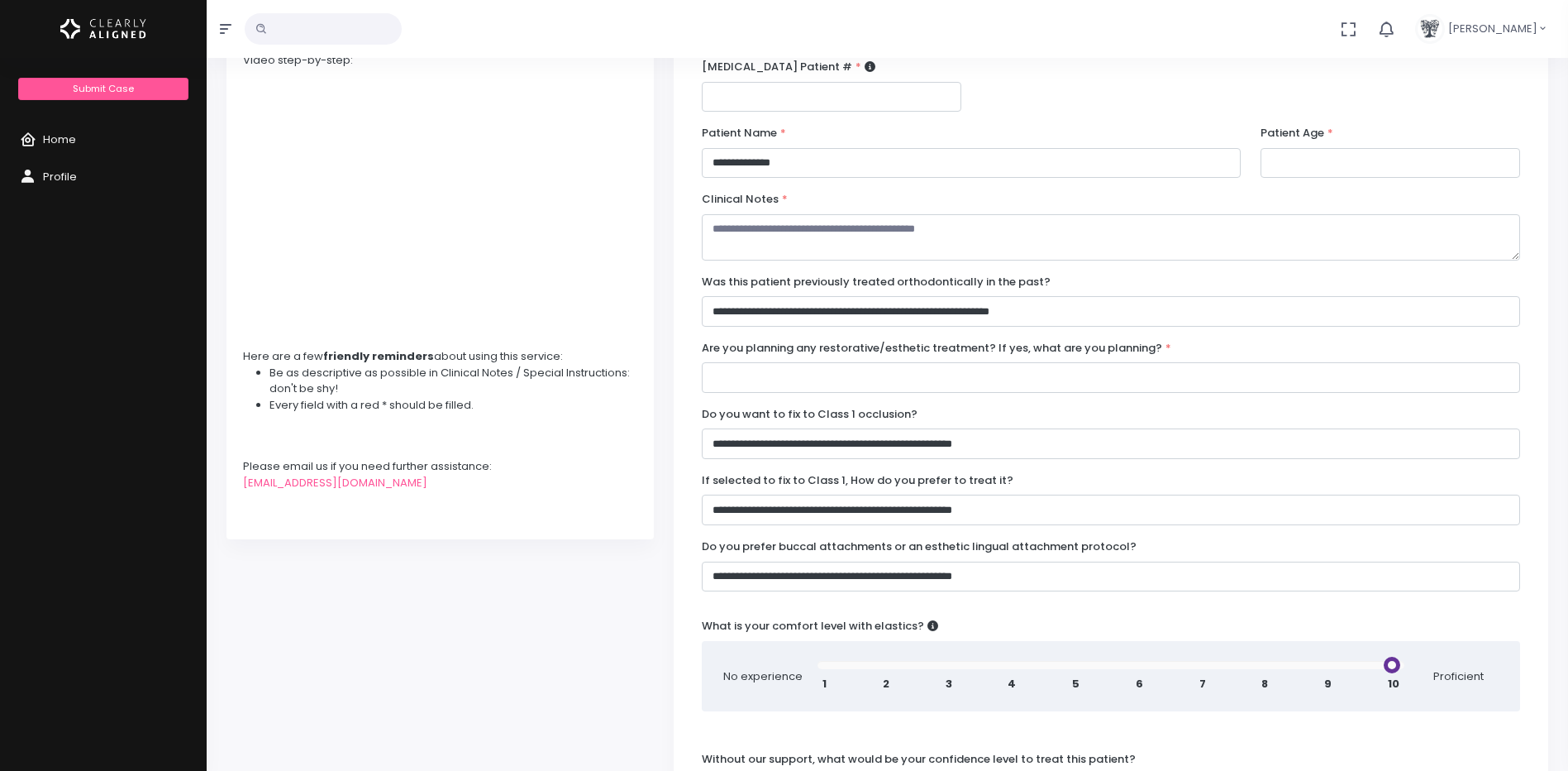
scroll to position [0, 0]
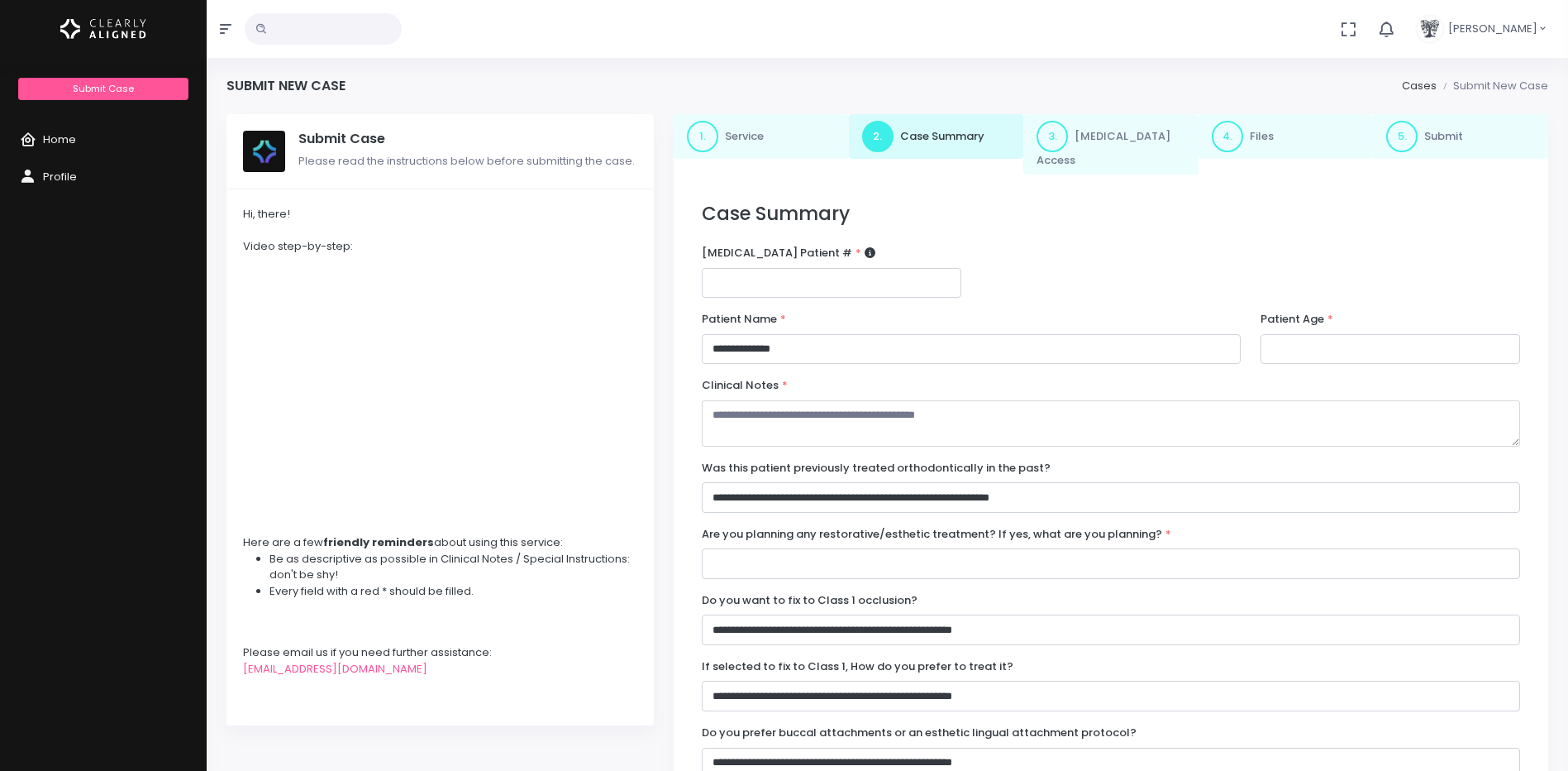
click at [844, 401] on textarea at bounding box center [1111, 424] width 818 height 46
type textarea "*"
click at [1028, 549] on input "text" at bounding box center [1111, 563] width 818 height 30
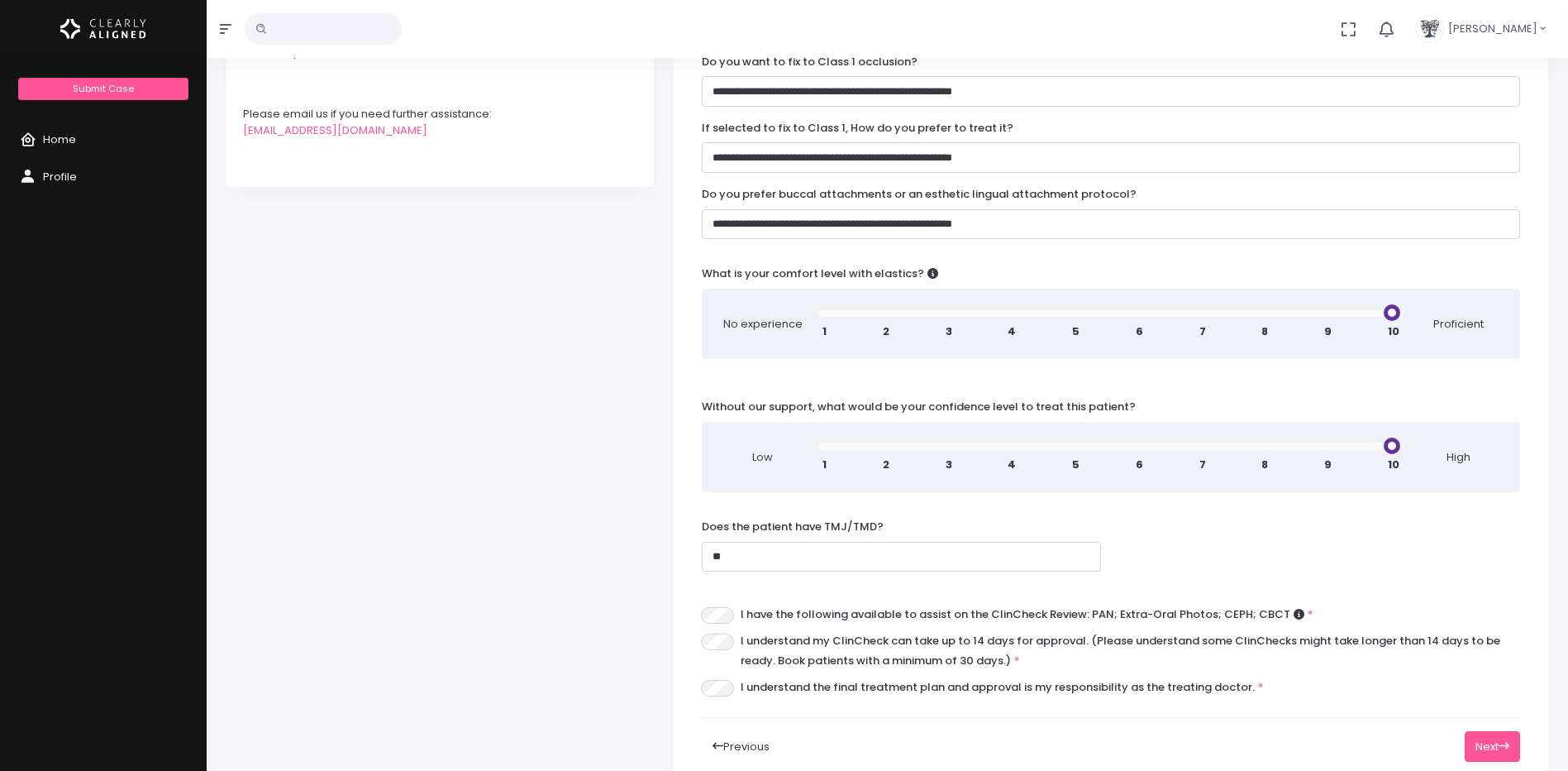
scroll to position [579, 0]
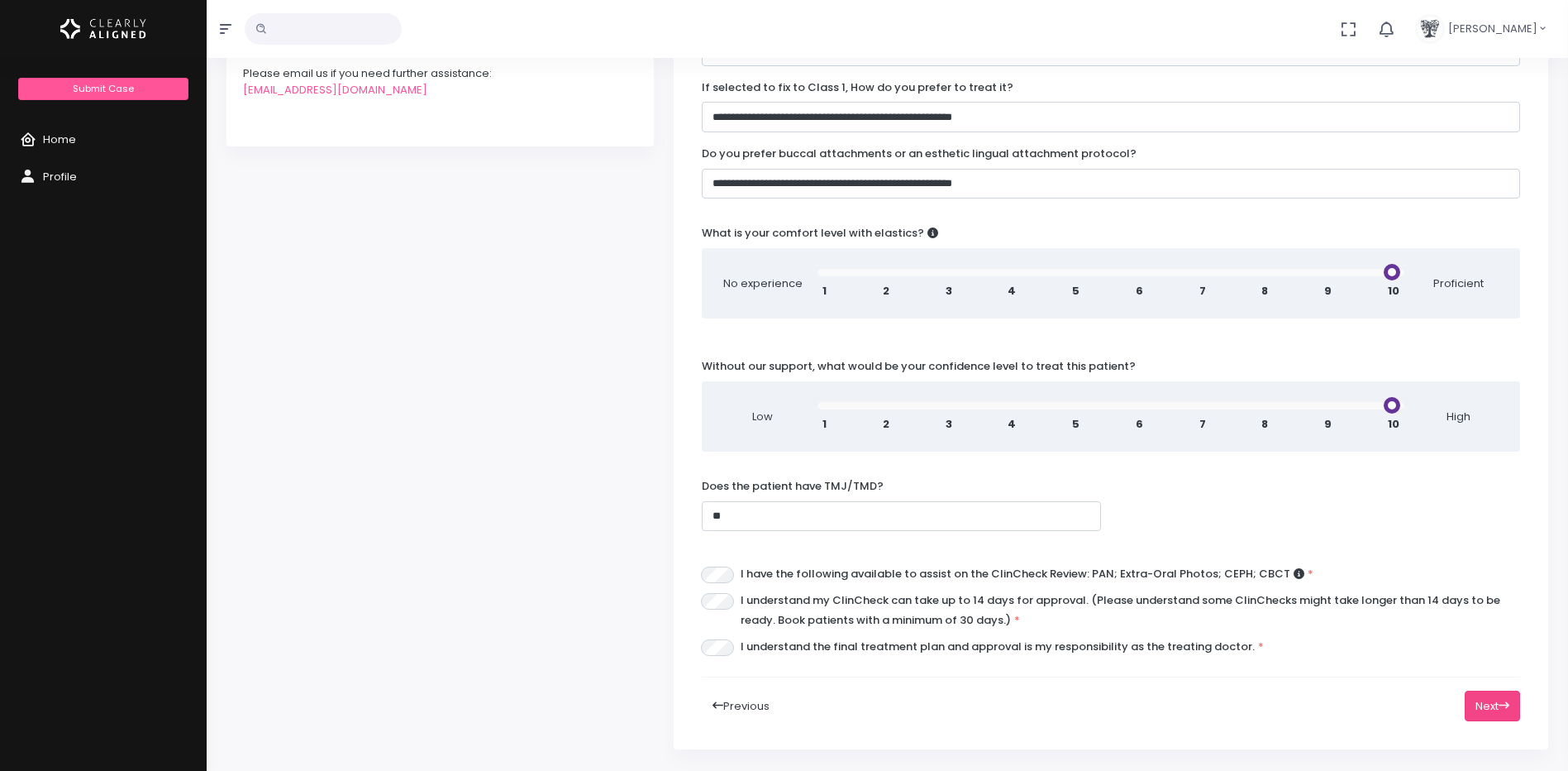
type input "*"
click at [1497, 691] on button "Next" at bounding box center [1493, 706] width 55 height 30
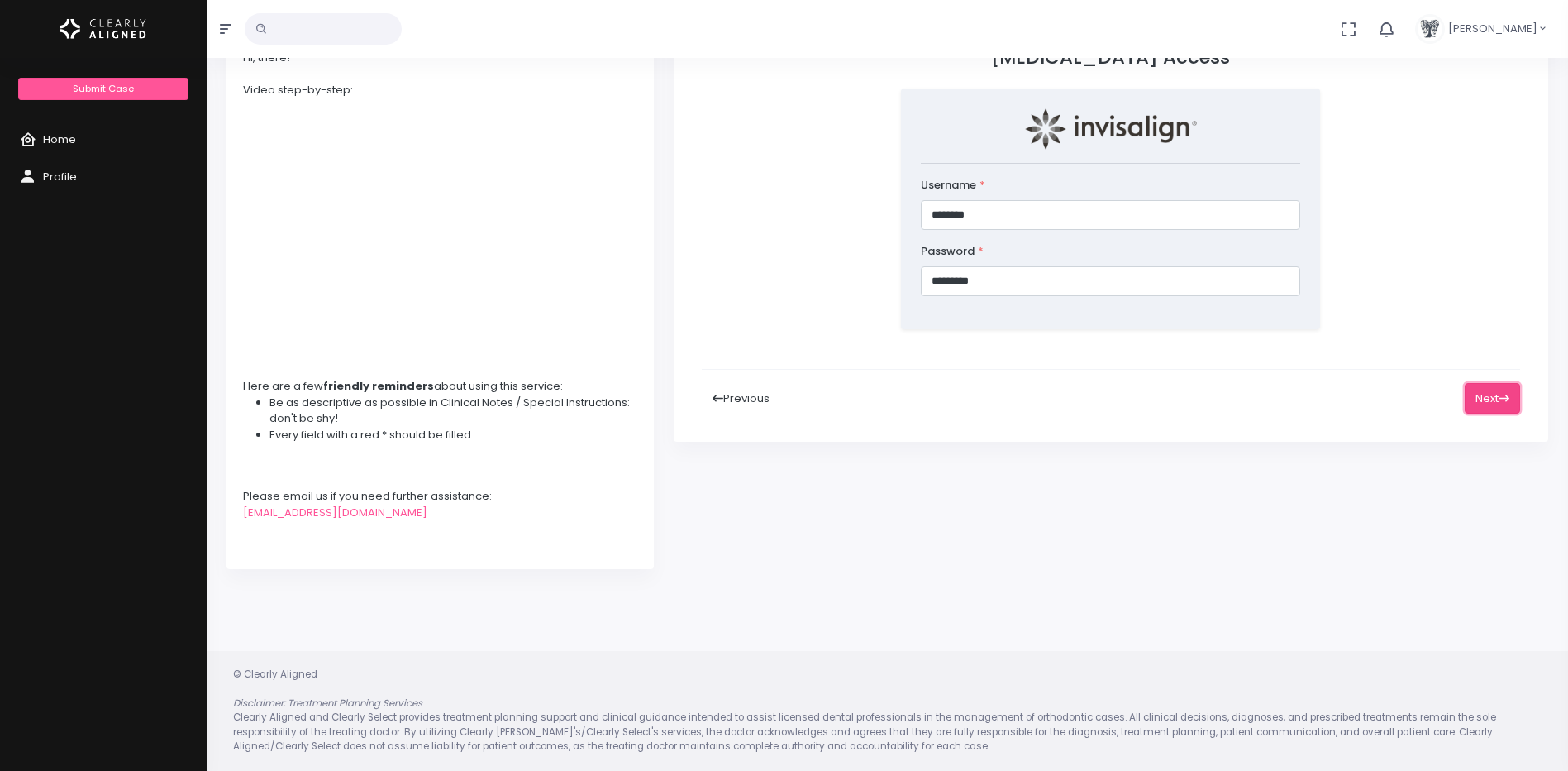
click at [1484, 383] on button "Next" at bounding box center [1493, 398] width 55 height 30
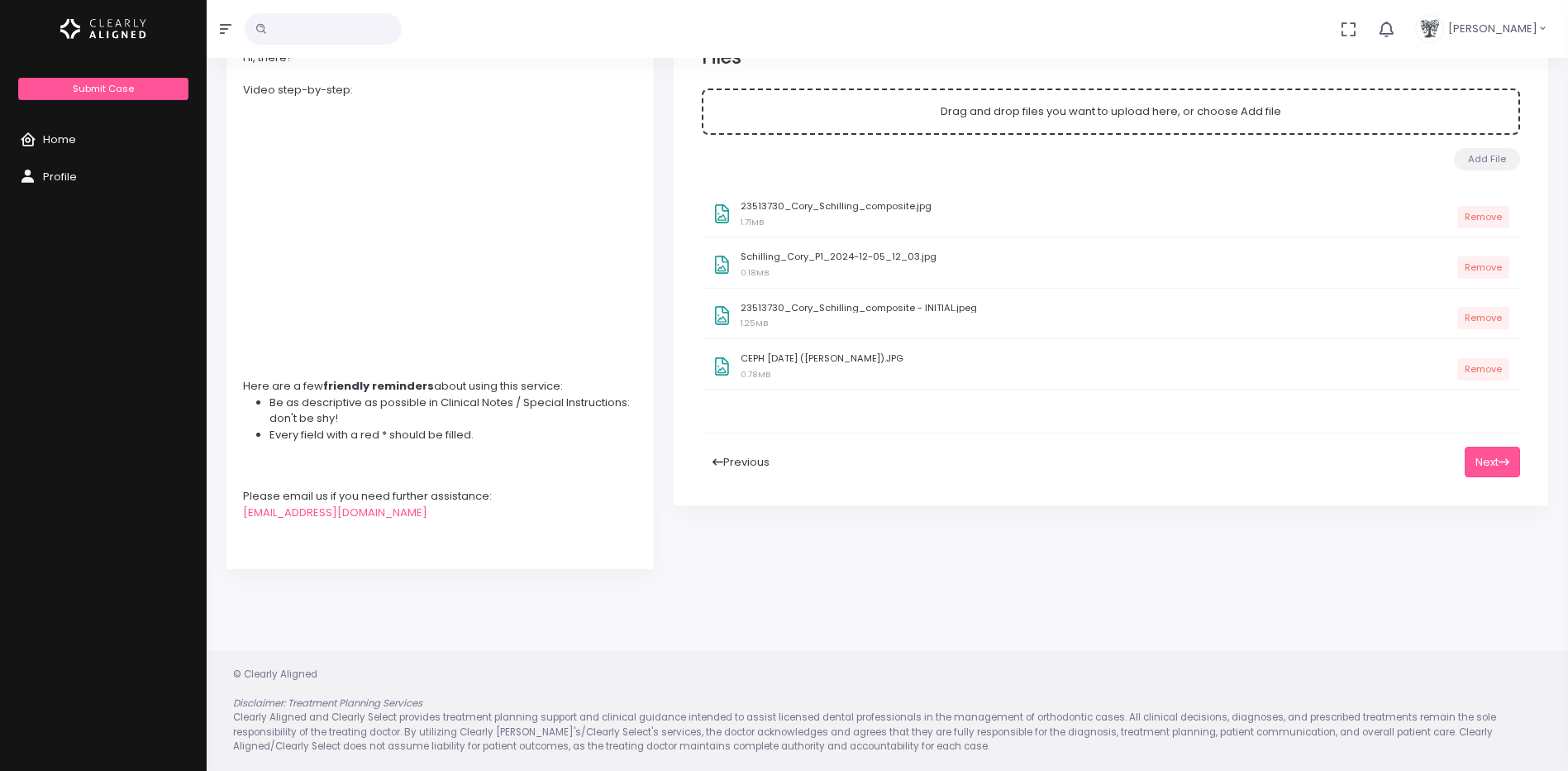
scroll to position [0, 0]
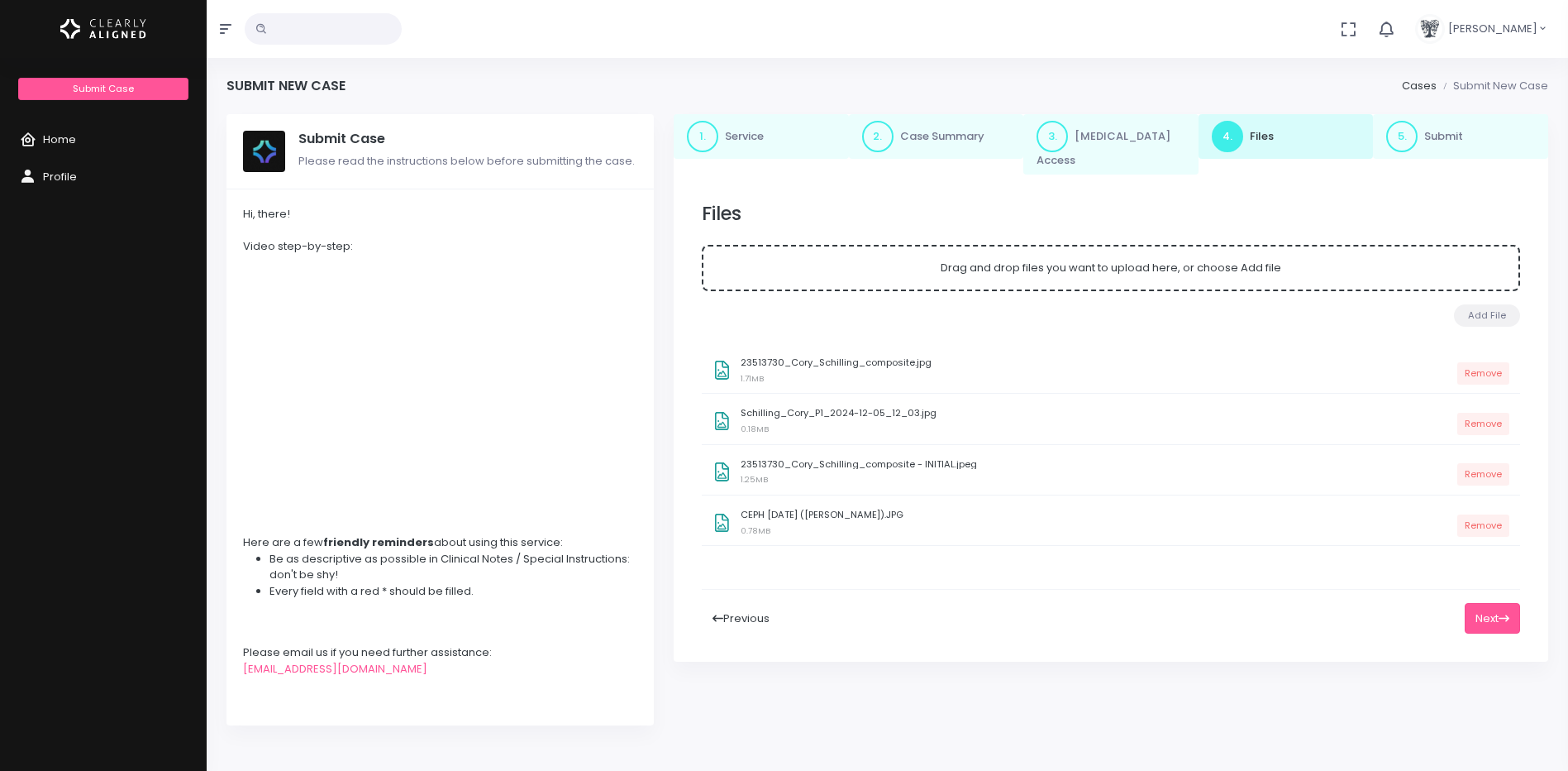
drag, startPoint x: 884, startPoint y: 135, endPoint x: 906, endPoint y: 157, distance: 31.1
click at [884, 135] on span "2." at bounding box center [878, 136] width 31 height 31
click at [724, 605] on button "Previous" at bounding box center [741, 618] width 79 height 30
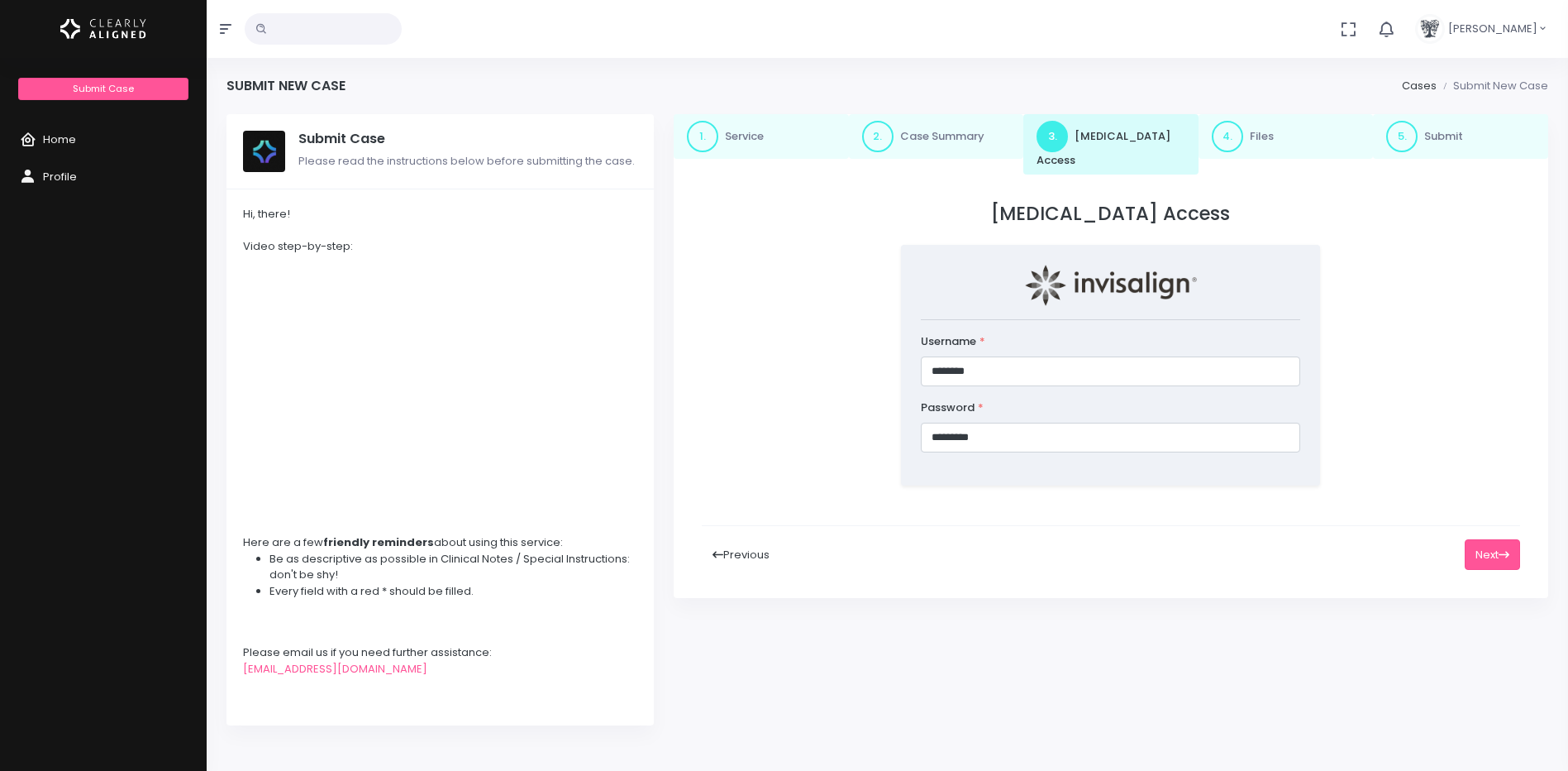
click at [720, 539] on button "Previous" at bounding box center [741, 554] width 79 height 30
select select "**********"
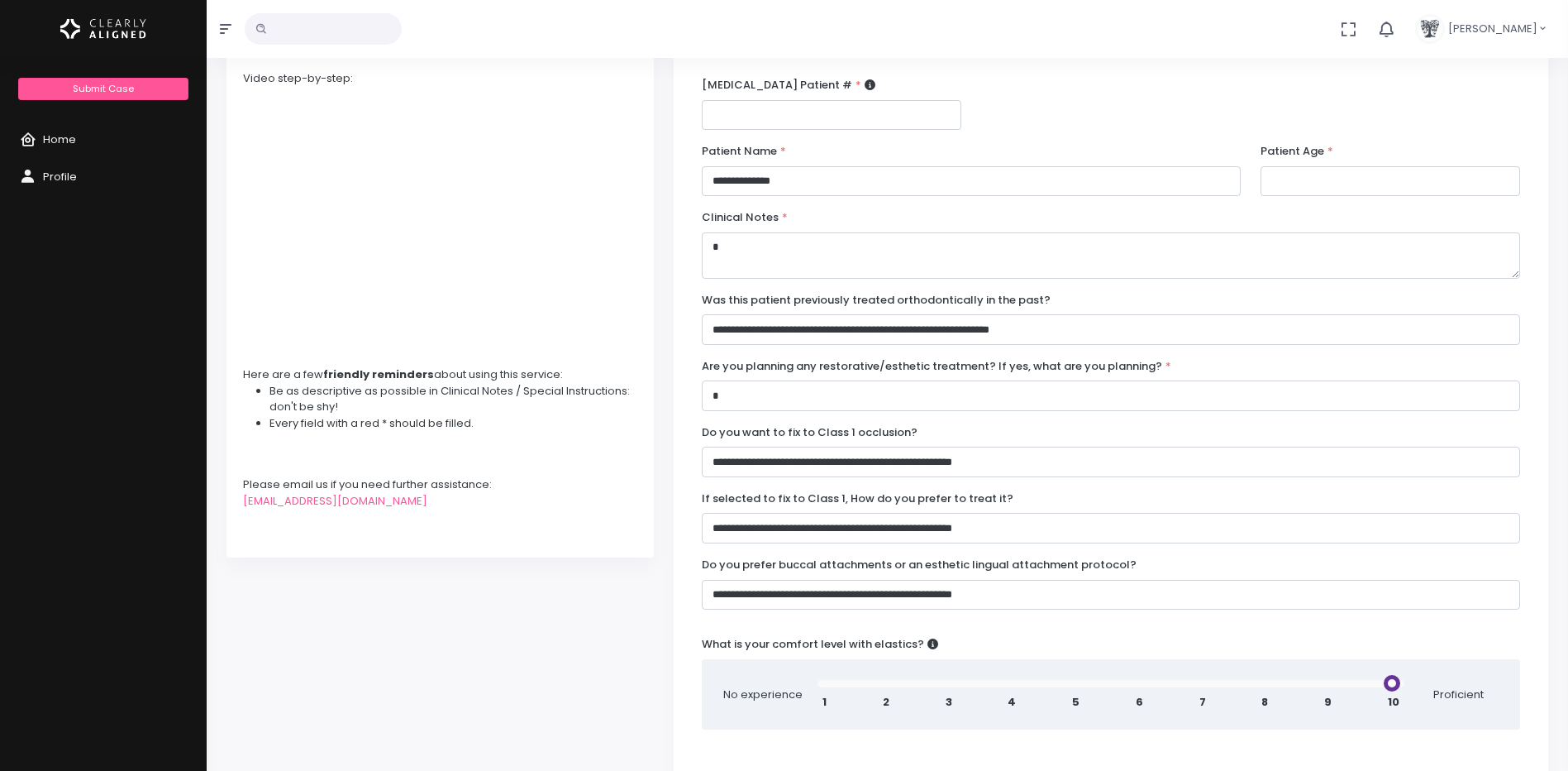
scroll to position [165, 0]
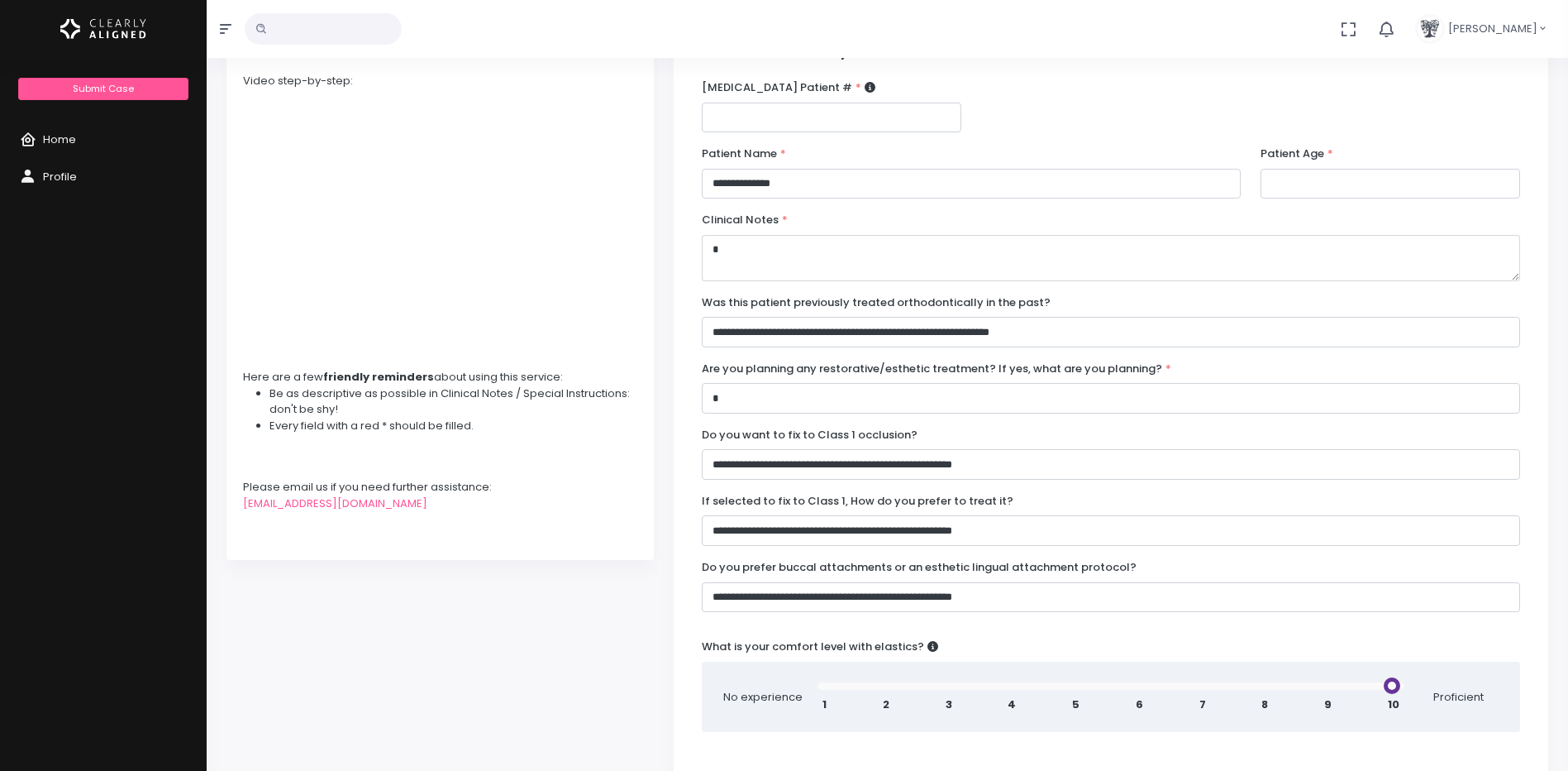
click at [740, 241] on textarea "*" at bounding box center [1111, 258] width 818 height 46
click at [755, 390] on input "*" at bounding box center [1111, 398] width 818 height 30
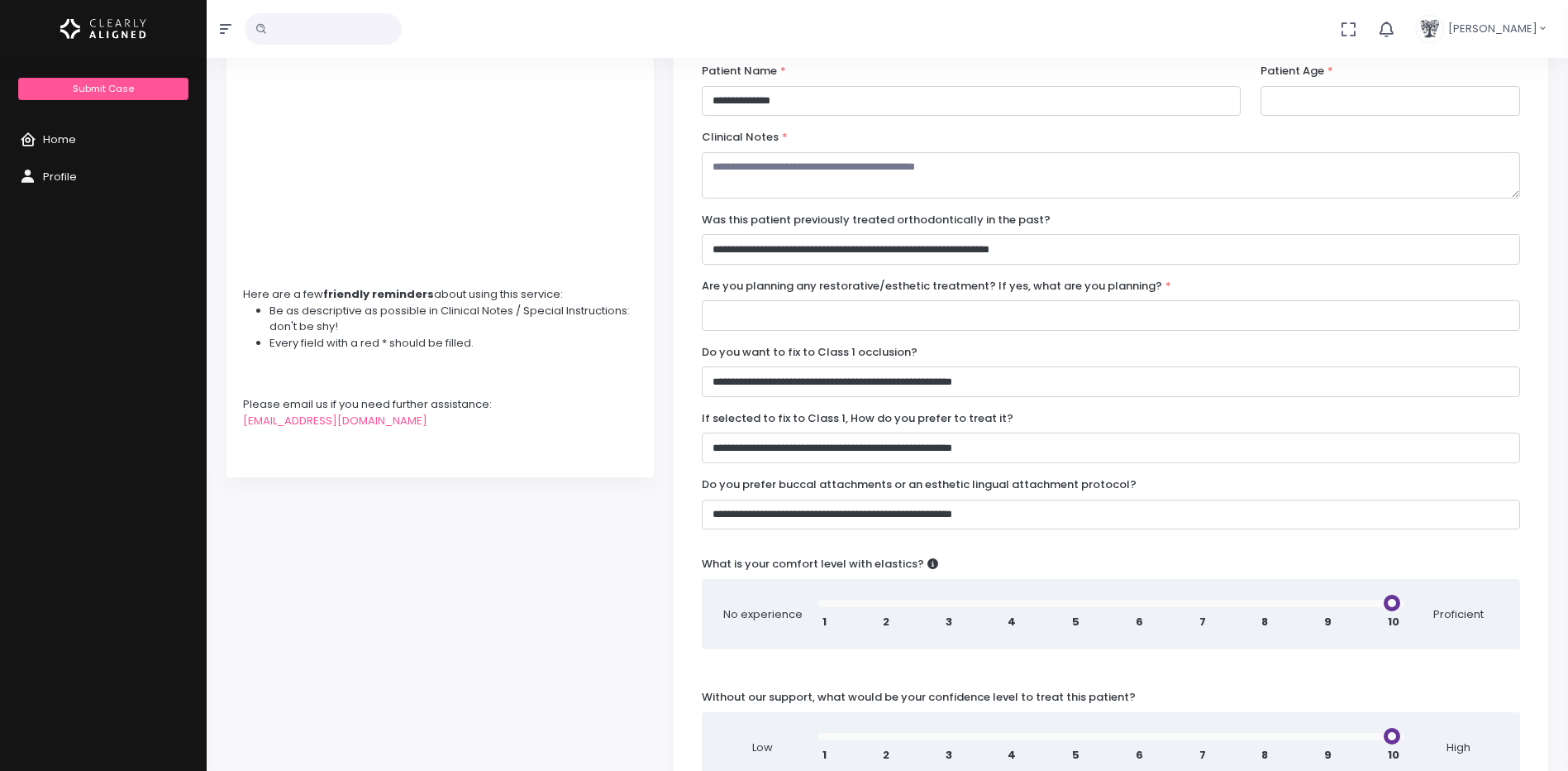
scroll to position [0, 0]
